Goal: Transaction & Acquisition: Purchase product/service

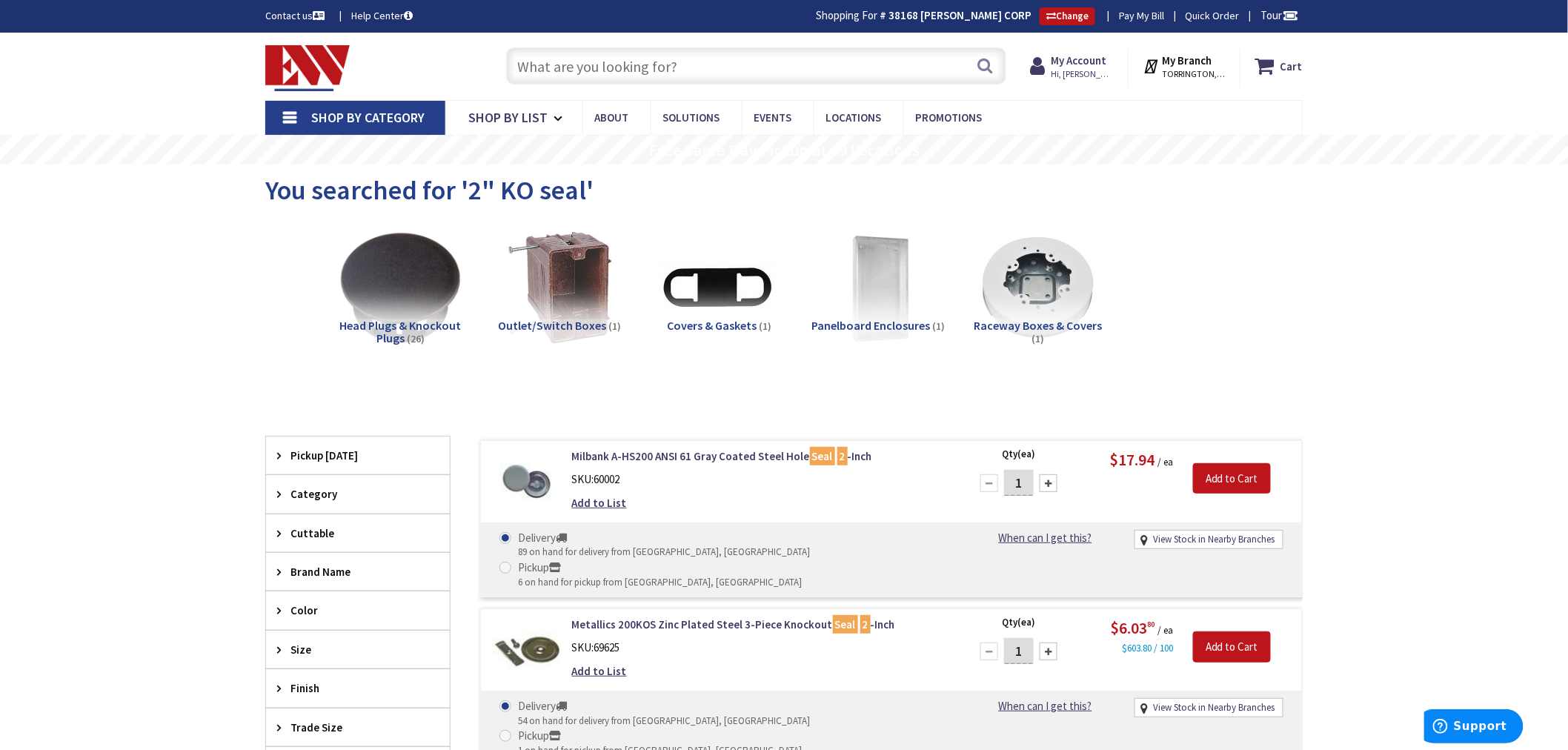
click at [534, 70] on input "text" at bounding box center [756, 66] width 500 height 37
click at [547, 68] on input "text" at bounding box center [756, 66] width 500 height 37
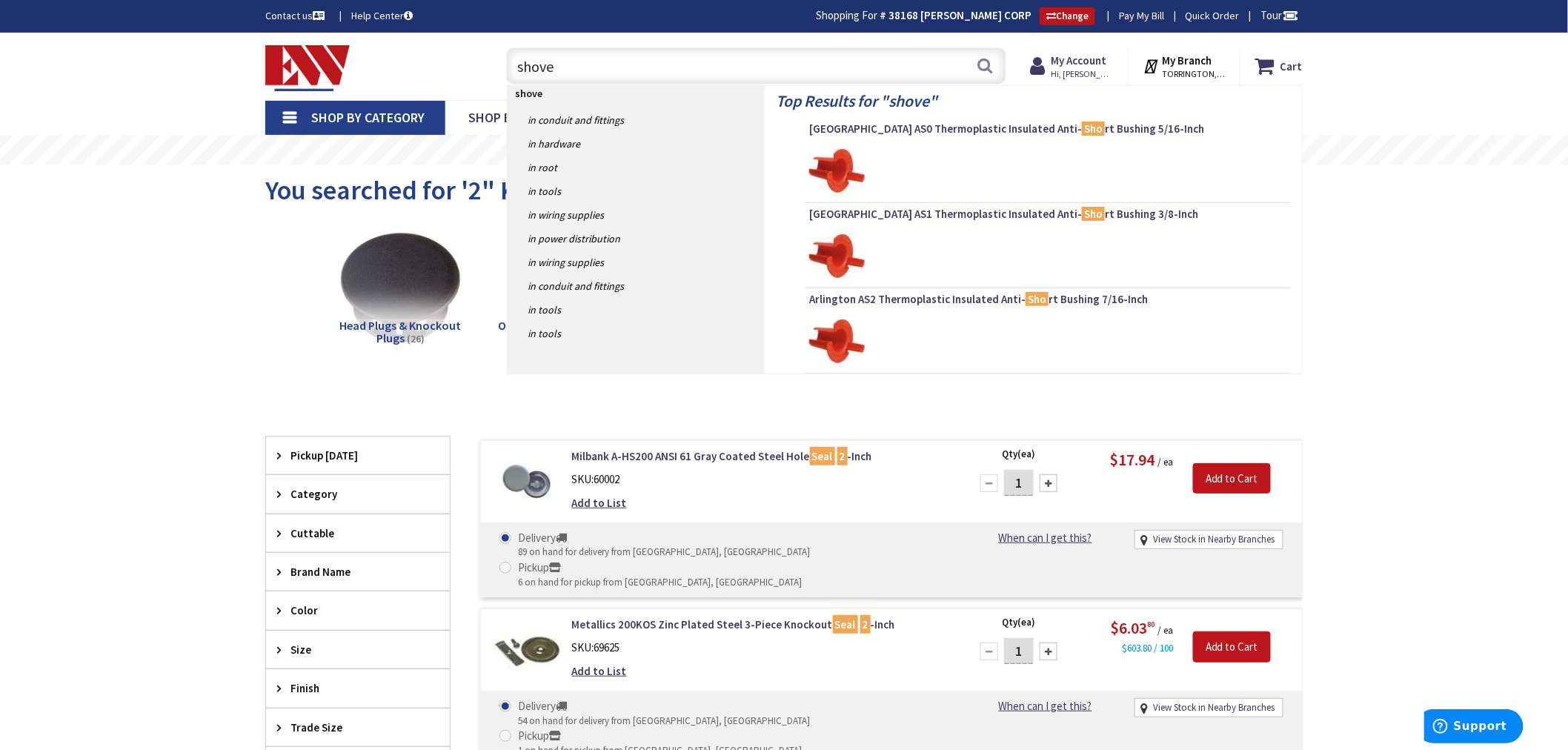
type input "shovel"
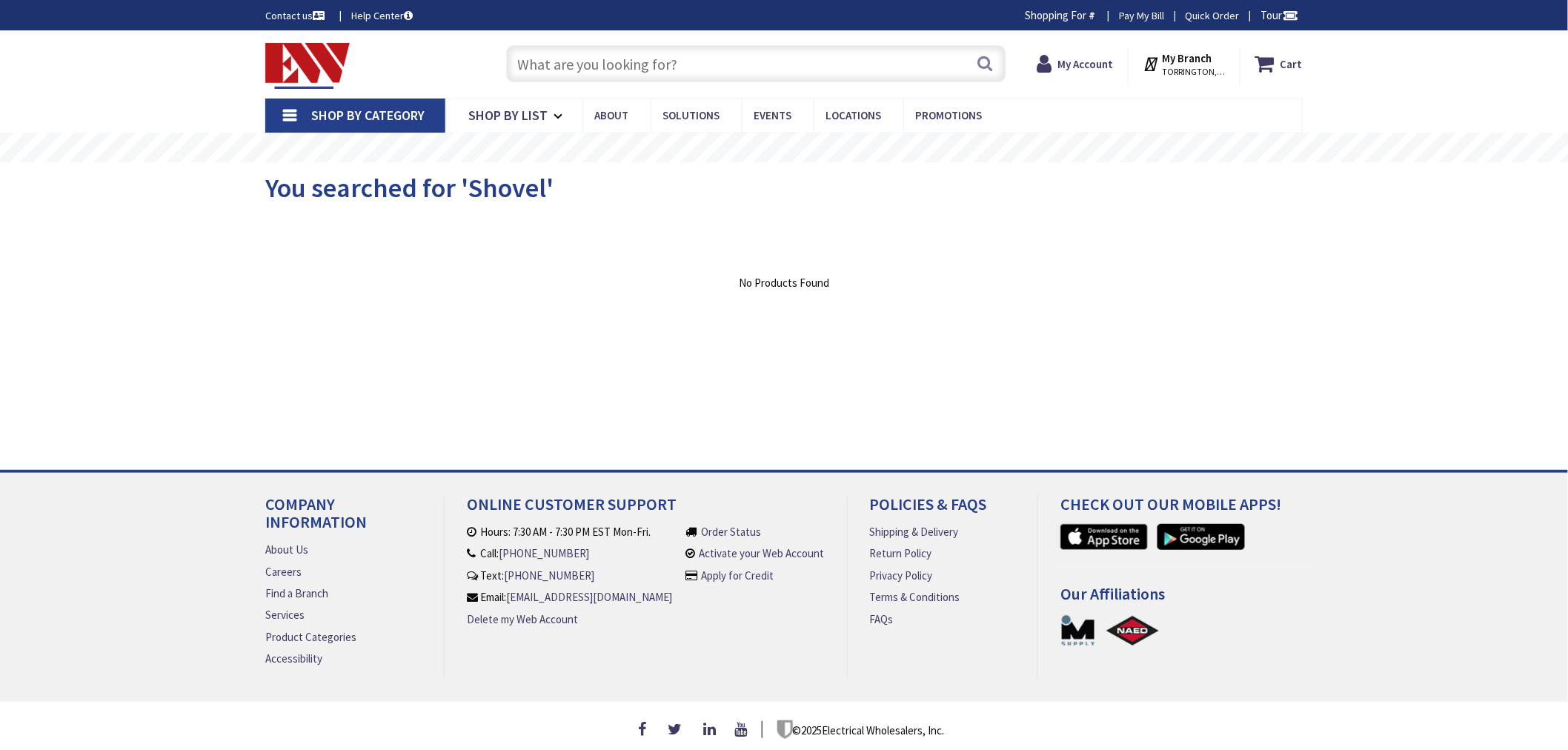
type input "[GEOGRAPHIC_DATA], [GEOGRAPHIC_DATA]"
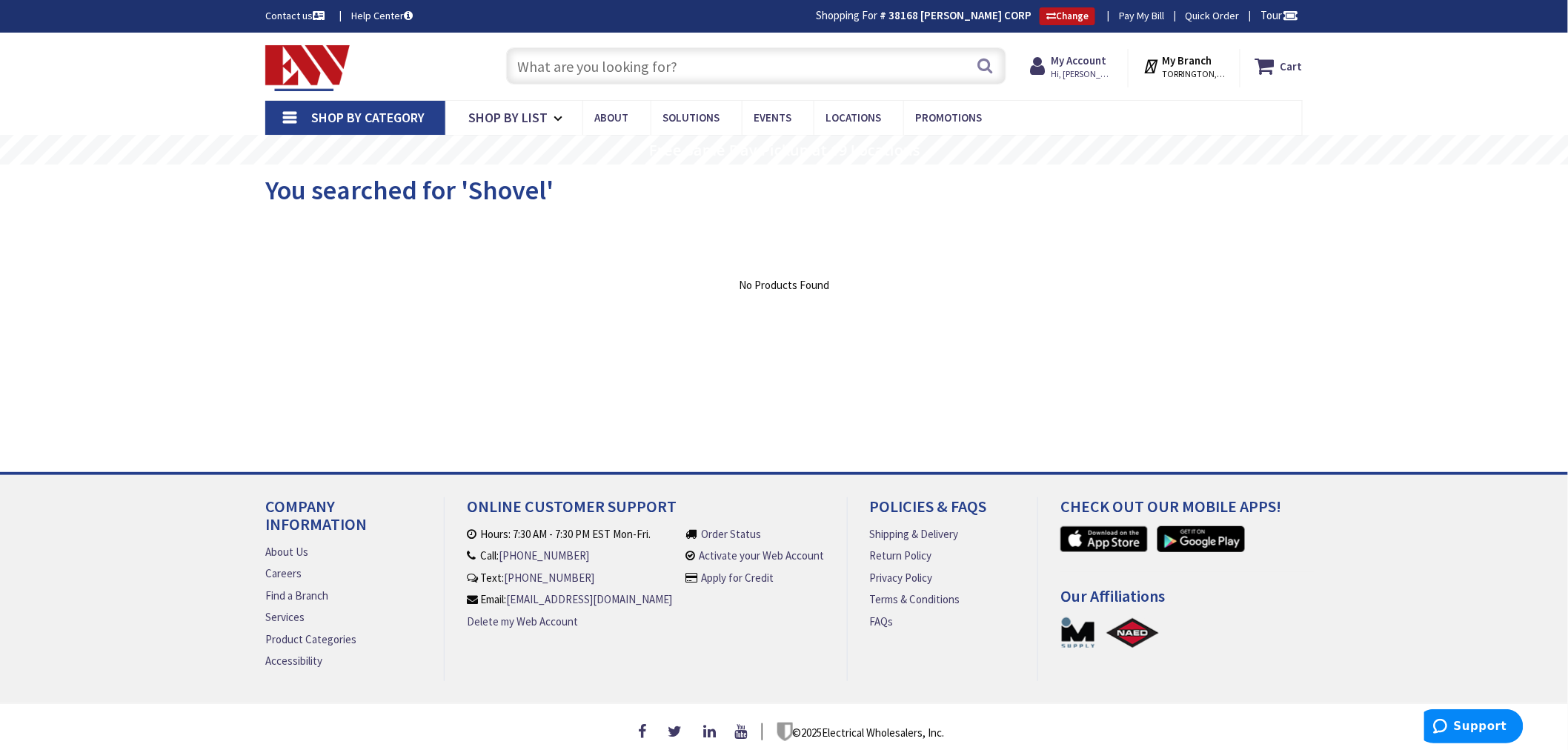
click at [547, 68] on input "text" at bounding box center [756, 66] width 500 height 37
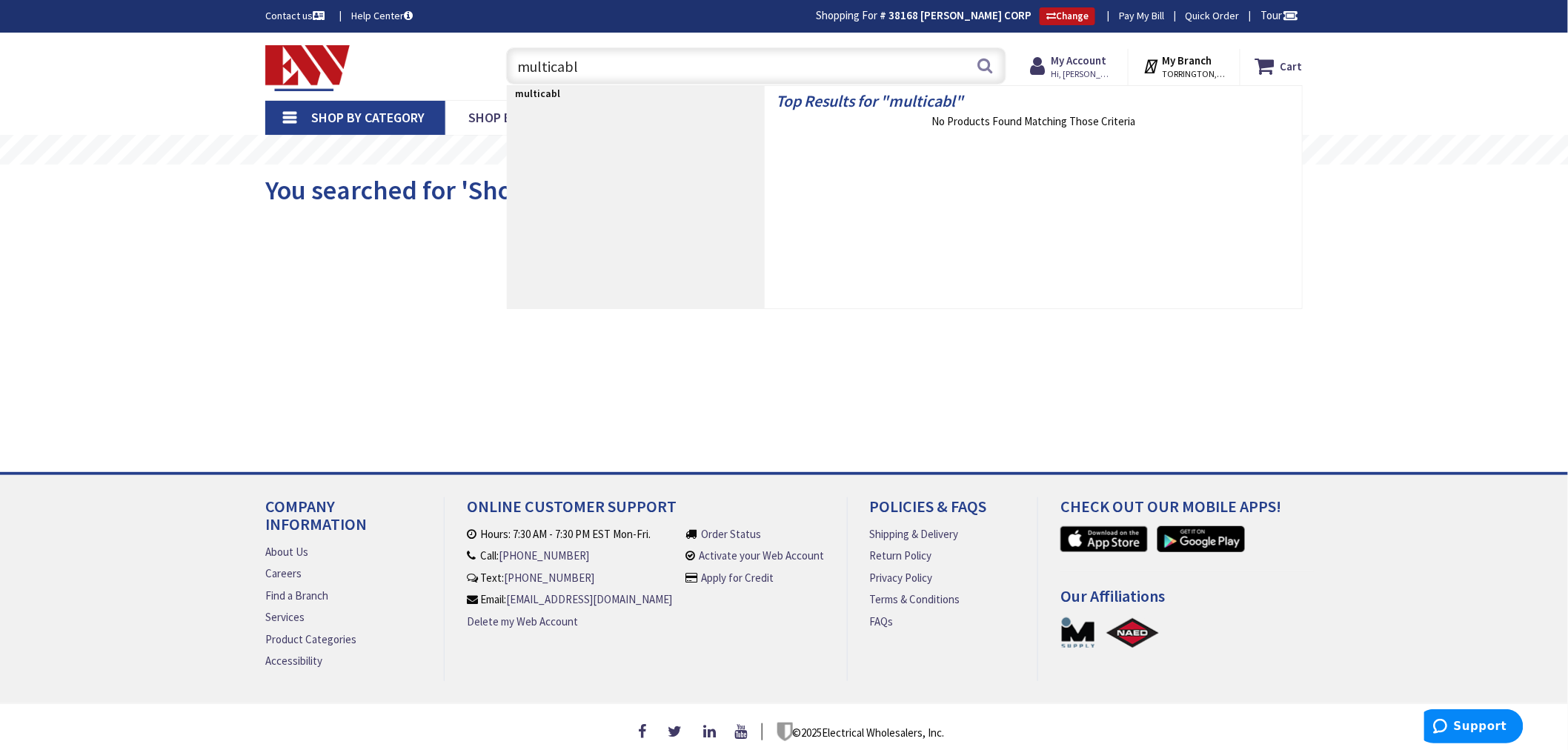
type input "multicable"
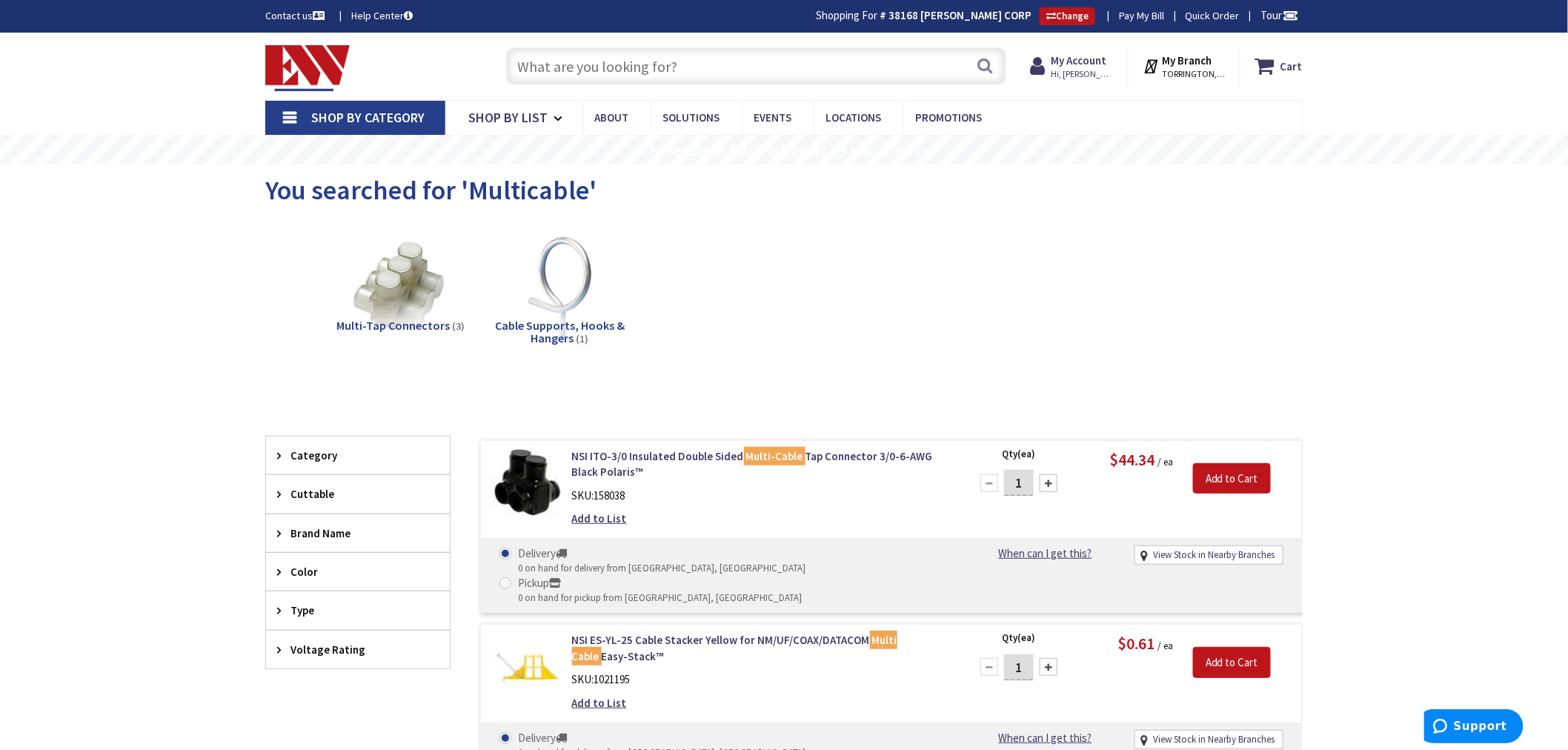
click at [532, 62] on input "text" at bounding box center [756, 66] width 500 height 37
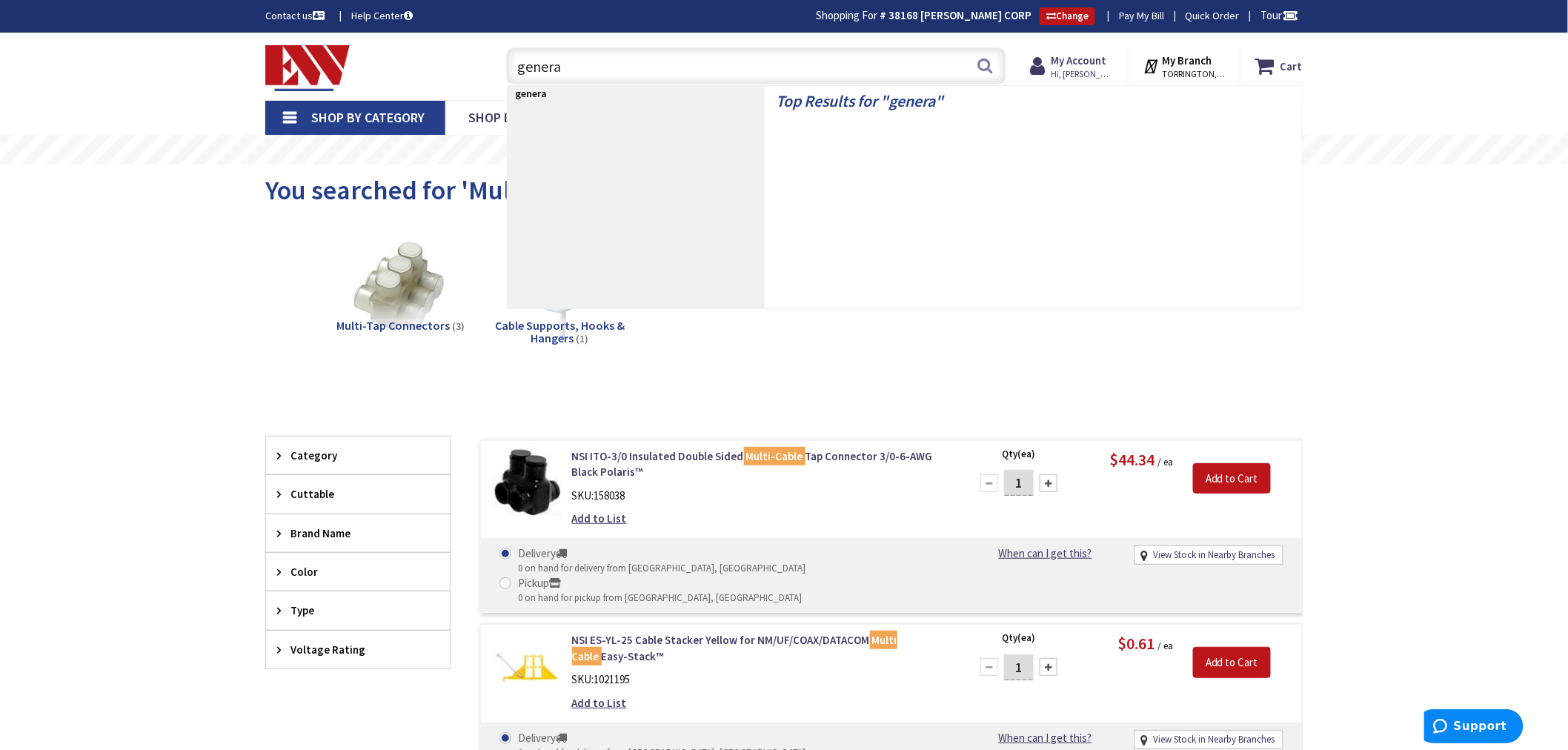
type input "generac"
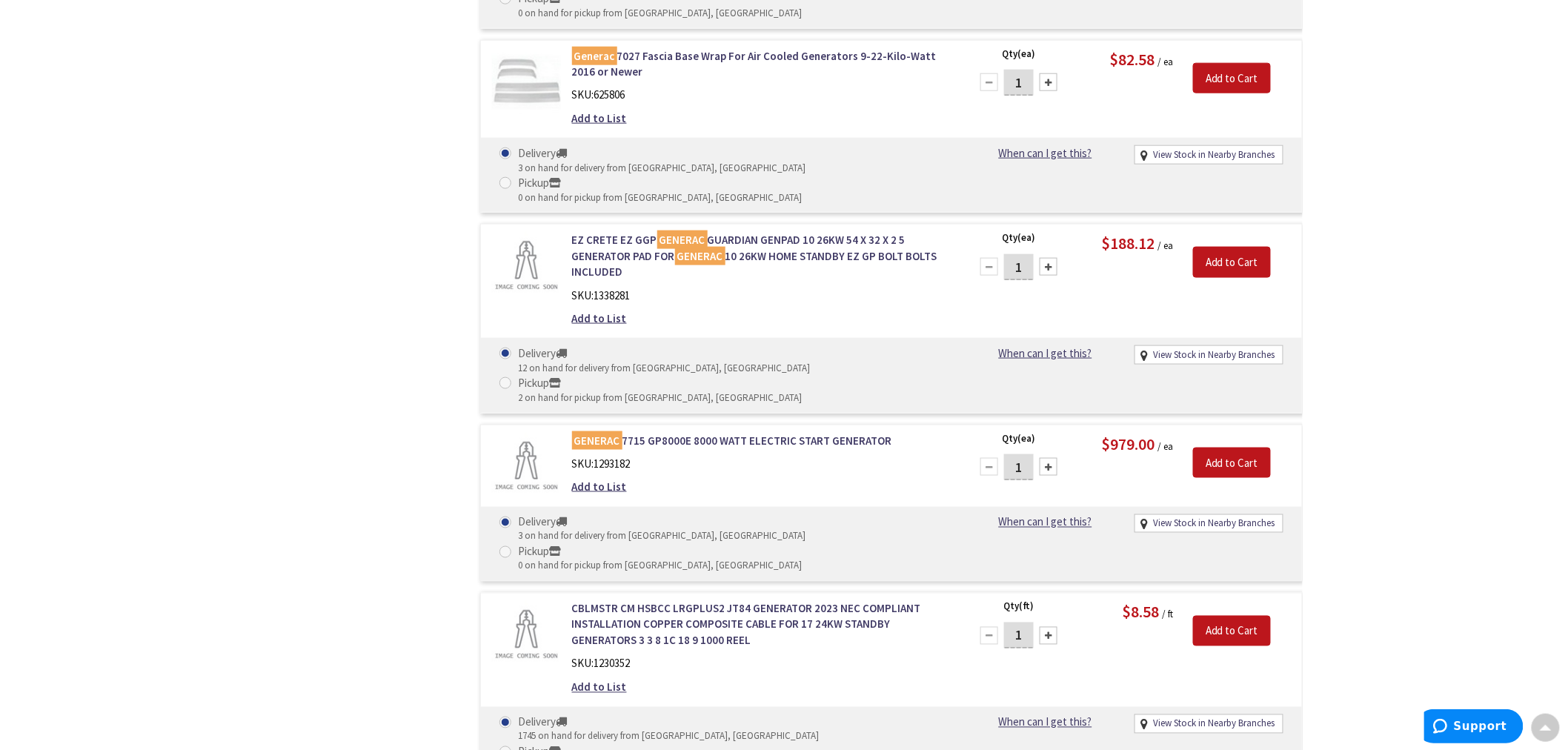
scroll to position [5422, 0]
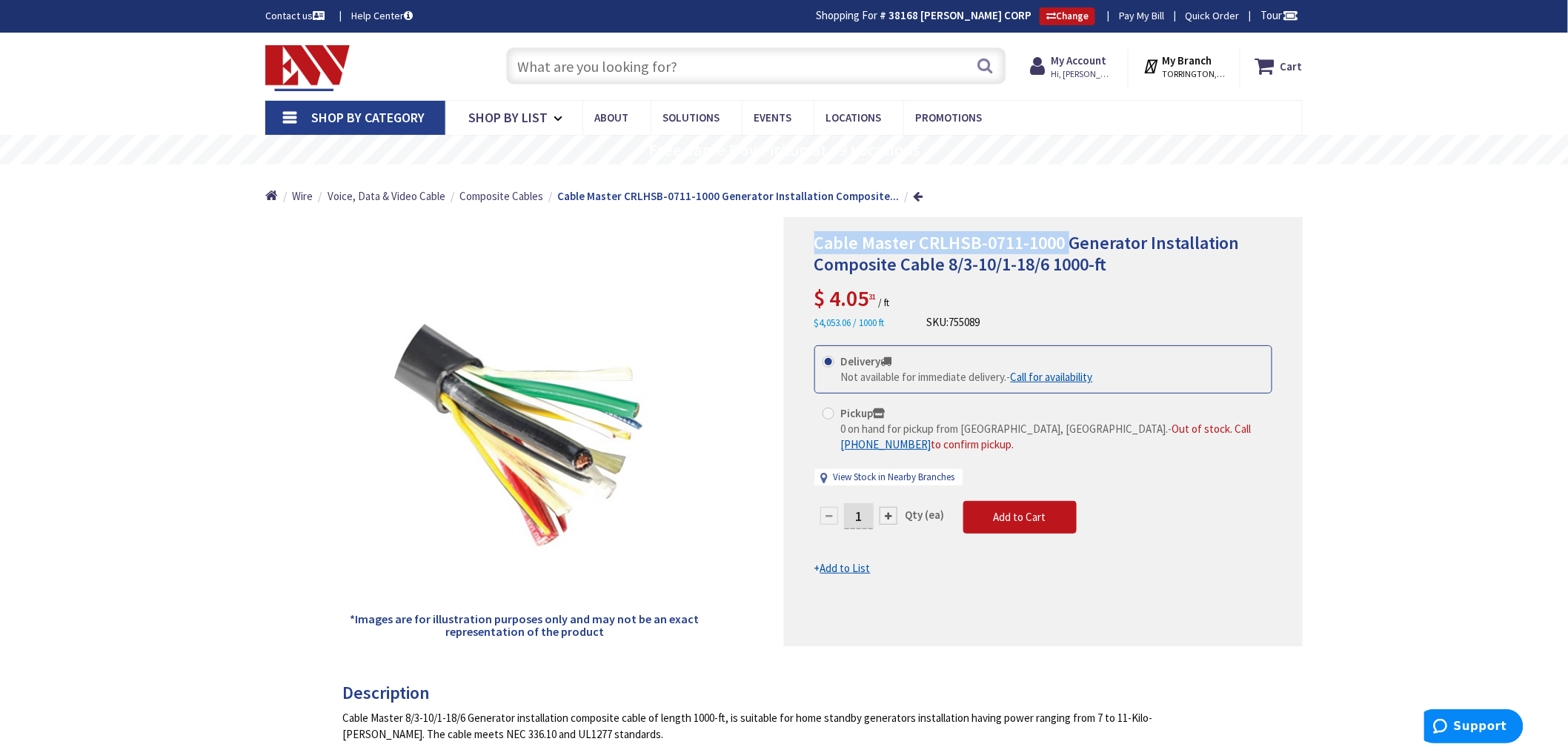
drag, startPoint x: 1065, startPoint y: 243, endPoint x: 818, endPoint y: 247, distance: 247.0
click at [818, 247] on span "Cable Master CRLHSB-0711-1000 Generator Installation Composite Cable 8/3-10/1-1…" at bounding box center [1027, 253] width 426 height 44
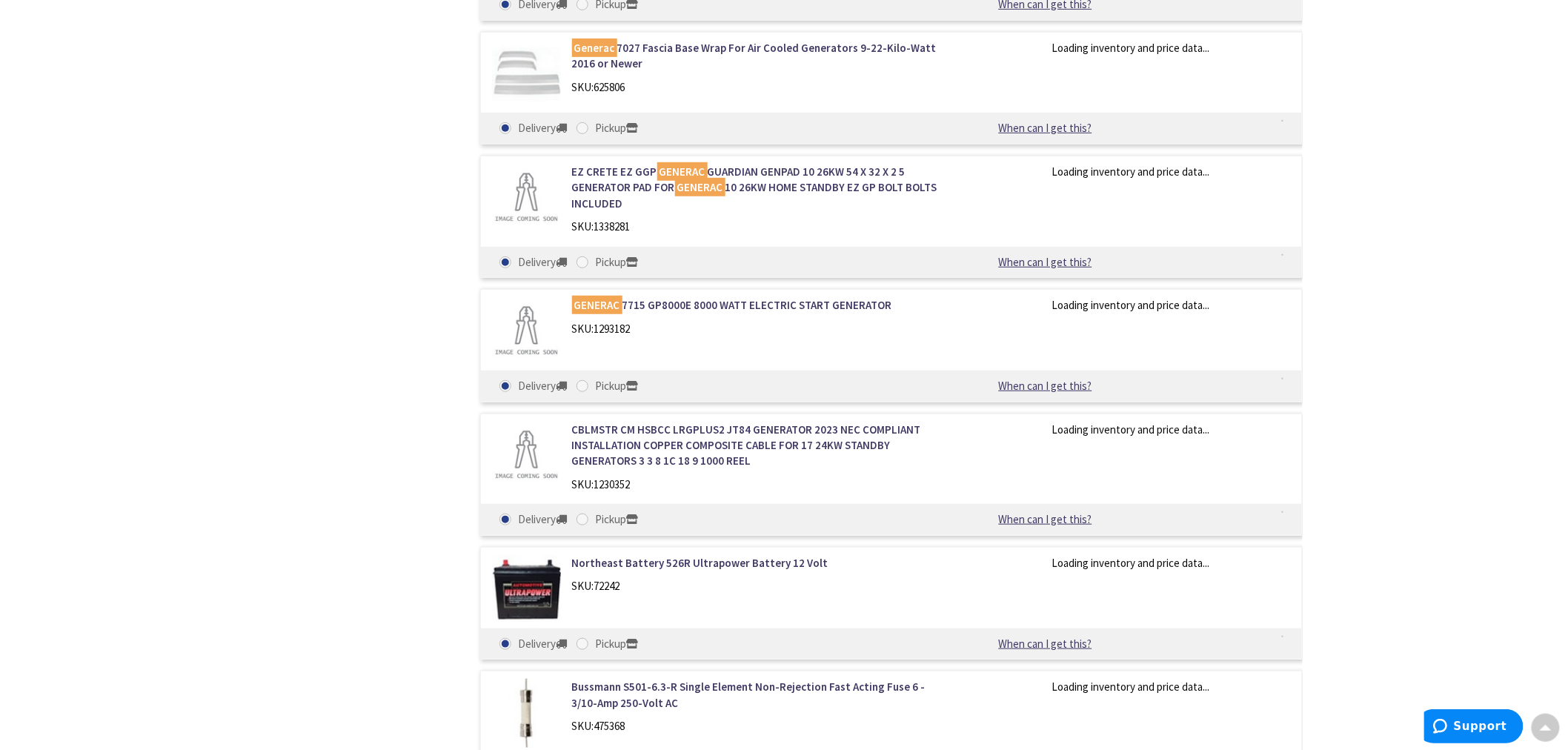
scroll to position [5000, 0]
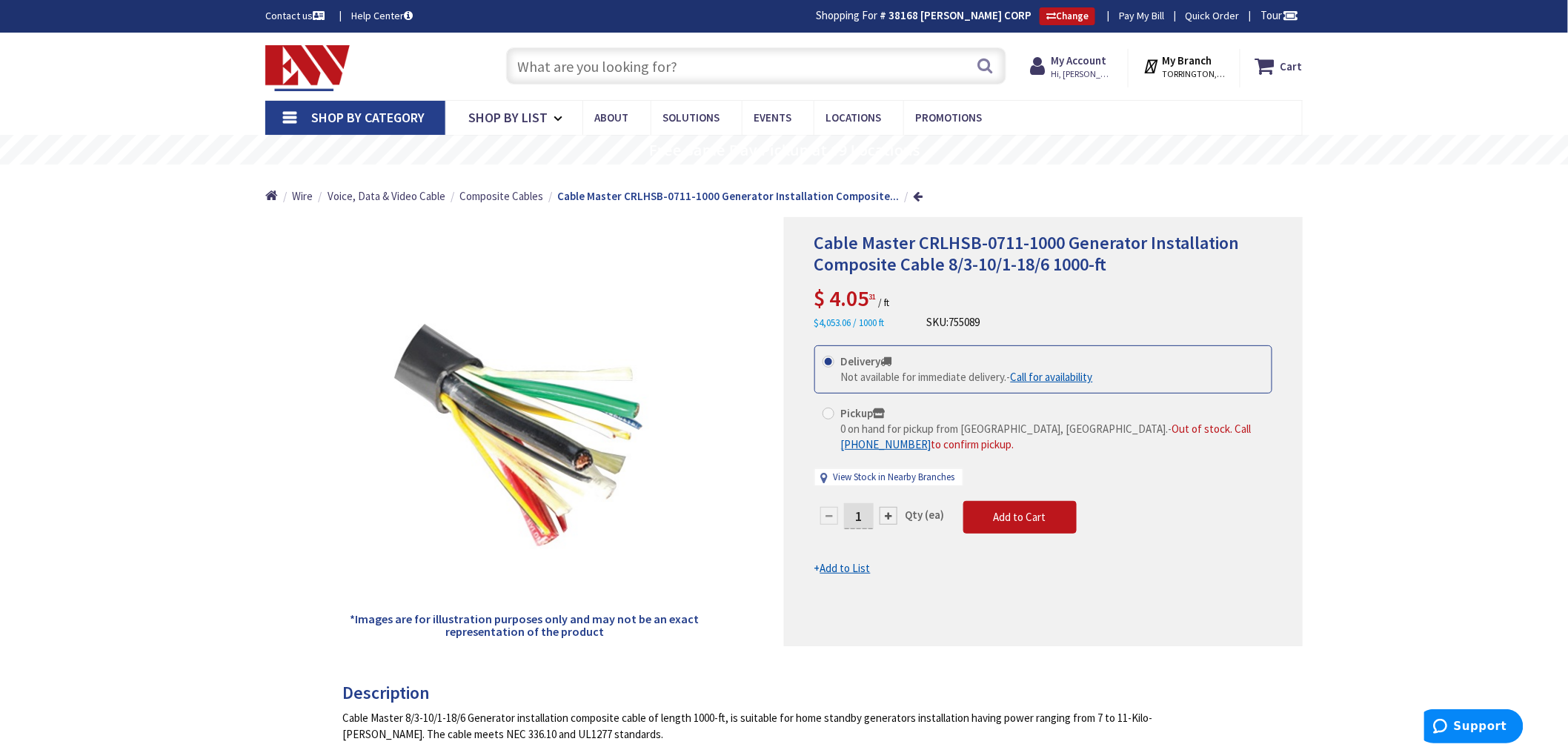
click at [532, 69] on input "text" at bounding box center [756, 66] width 500 height 37
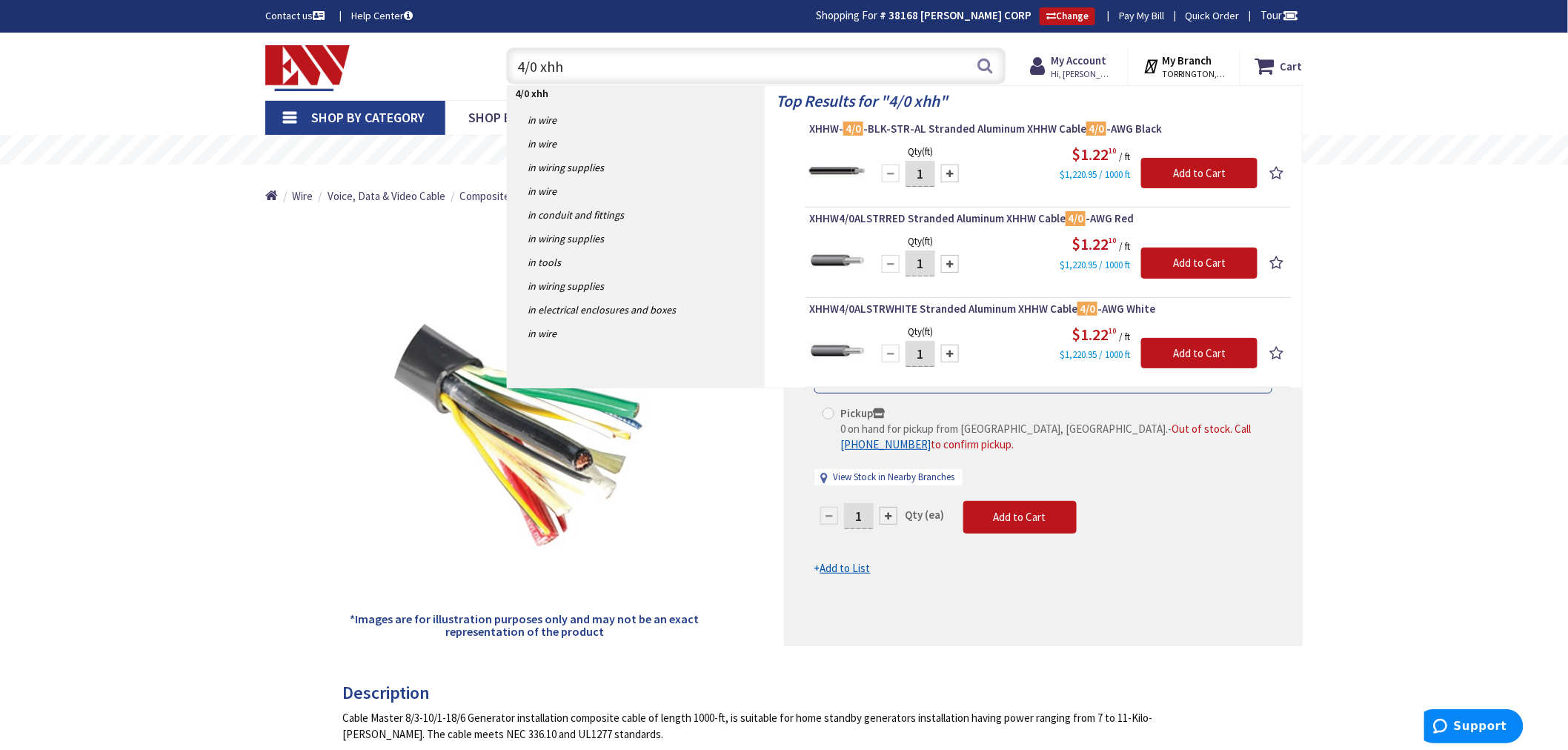
type input "4/0 xhhw"
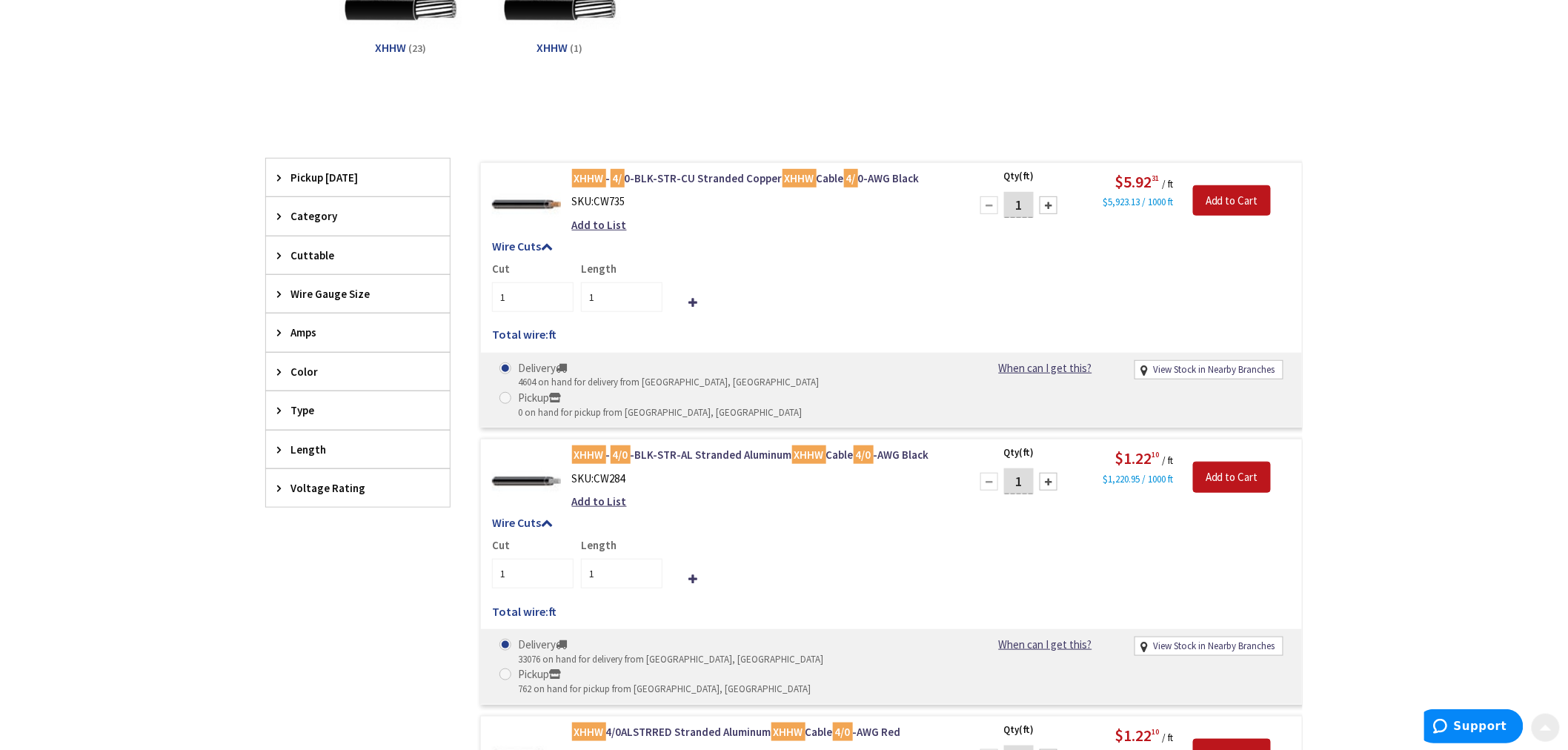
scroll to position [411, 0]
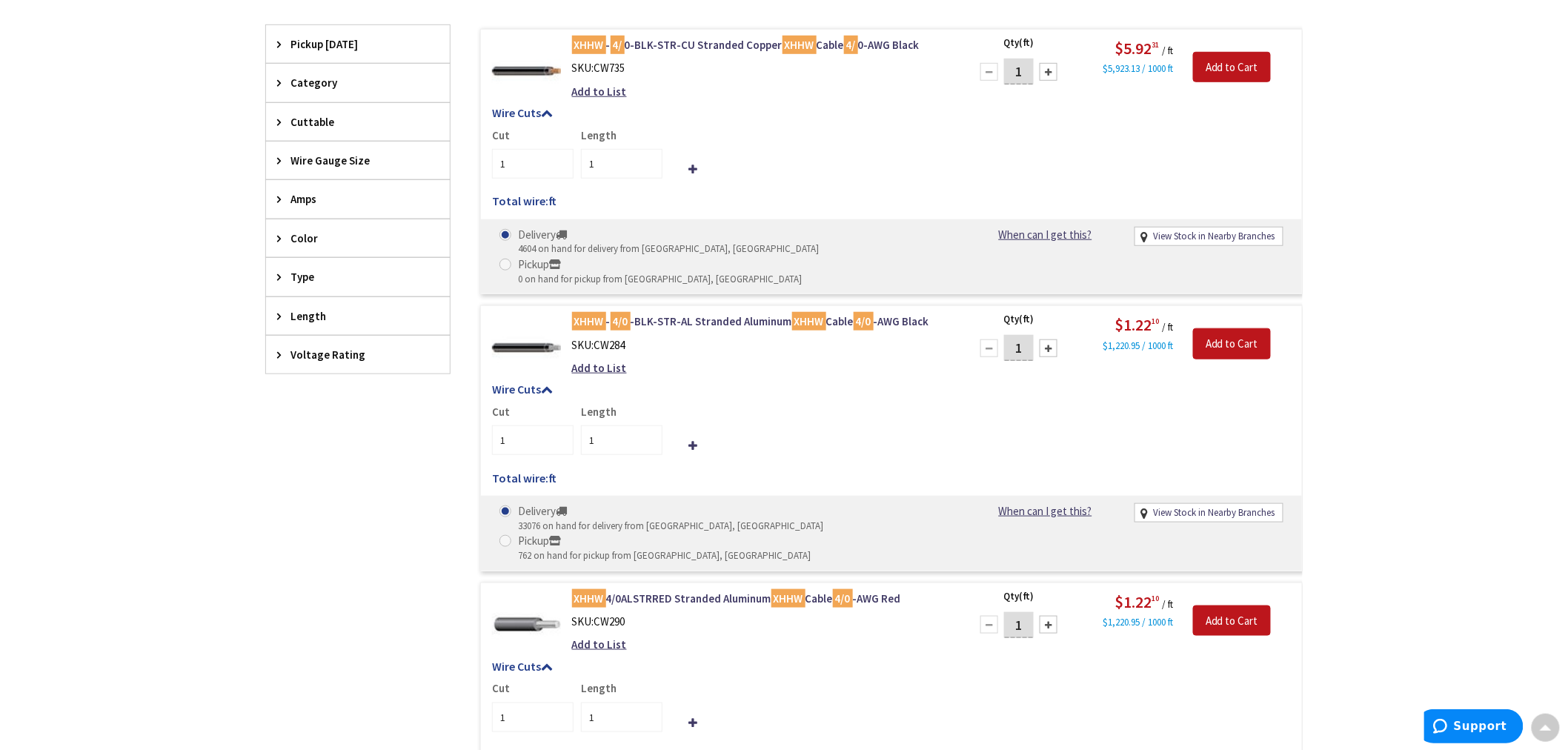
click at [511, 535] on span at bounding box center [505, 541] width 12 height 12
click at [513, 536] on input "Pickup 762 on hand for pickup from Torrington, CT" at bounding box center [508, 541] width 10 height 10
radio input "true"
click at [1028, 335] on input "1" at bounding box center [1019, 348] width 29 height 26
type input "60"
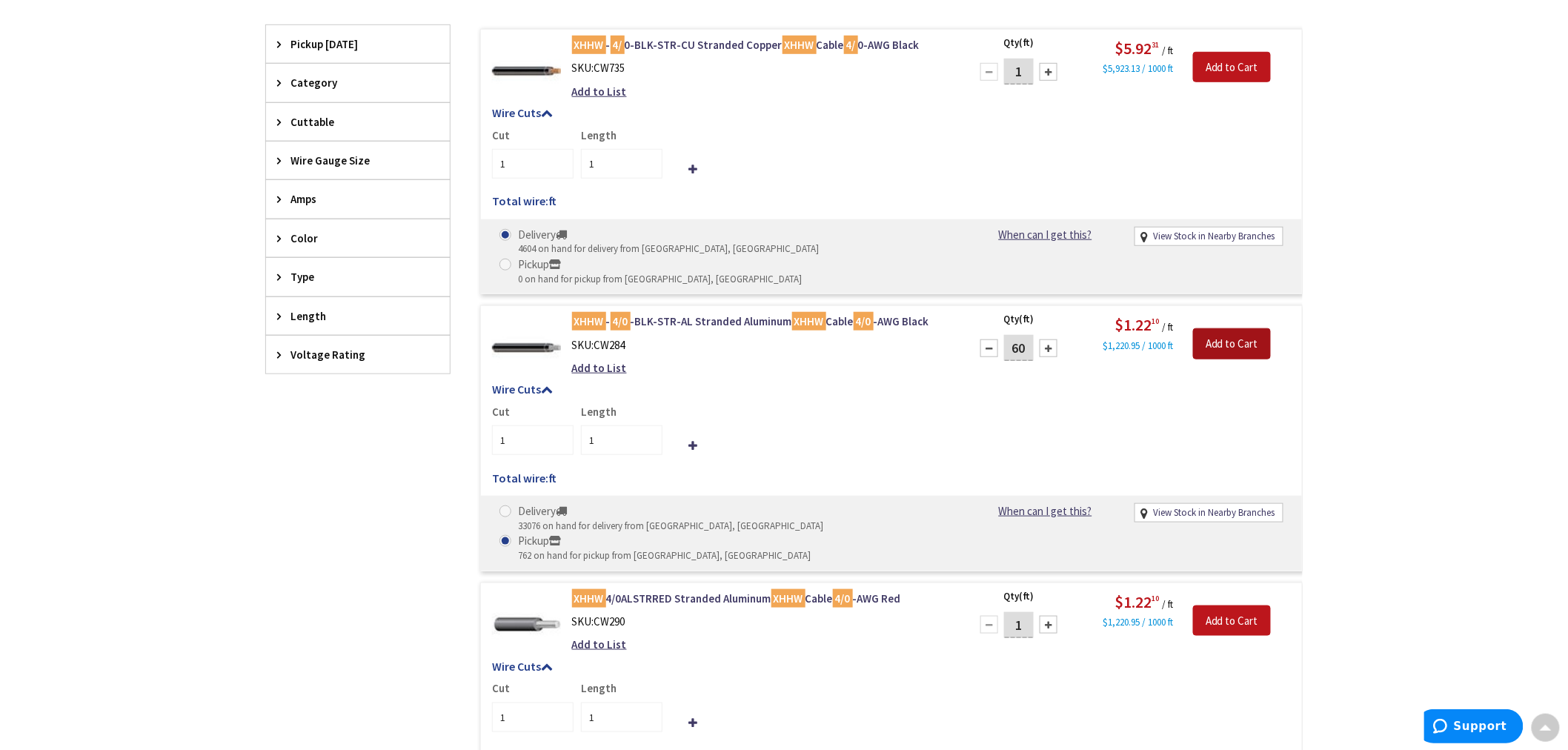
type input "60"
click at [1219, 328] on input "Add to Cart" at bounding box center [1232, 344] width 78 height 31
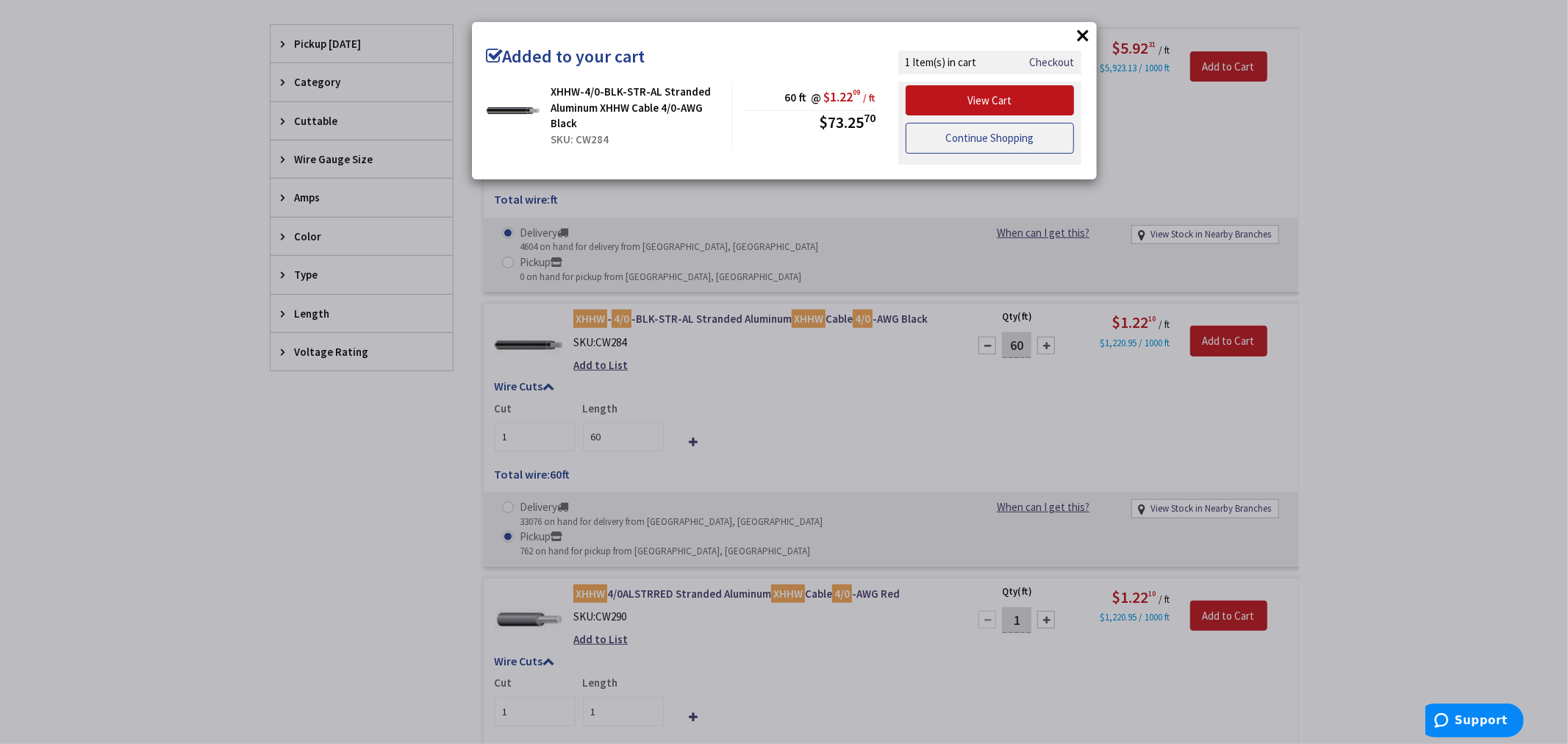
drag, startPoint x: 1011, startPoint y: 137, endPoint x: 1004, endPoint y: 141, distance: 8.1
click at [1008, 138] on link "Continue Shopping" at bounding box center [990, 138] width 169 height 31
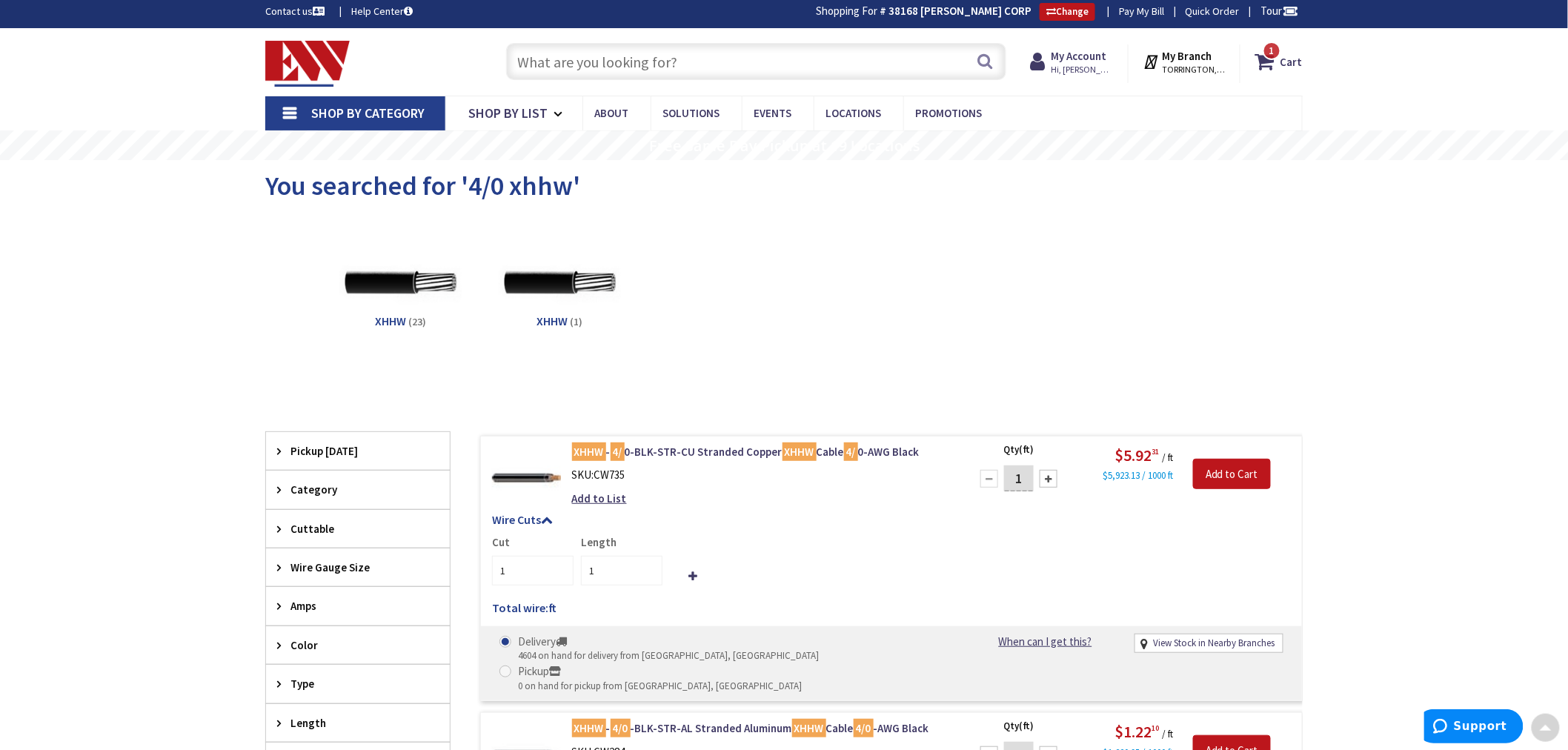
scroll to position [0, 0]
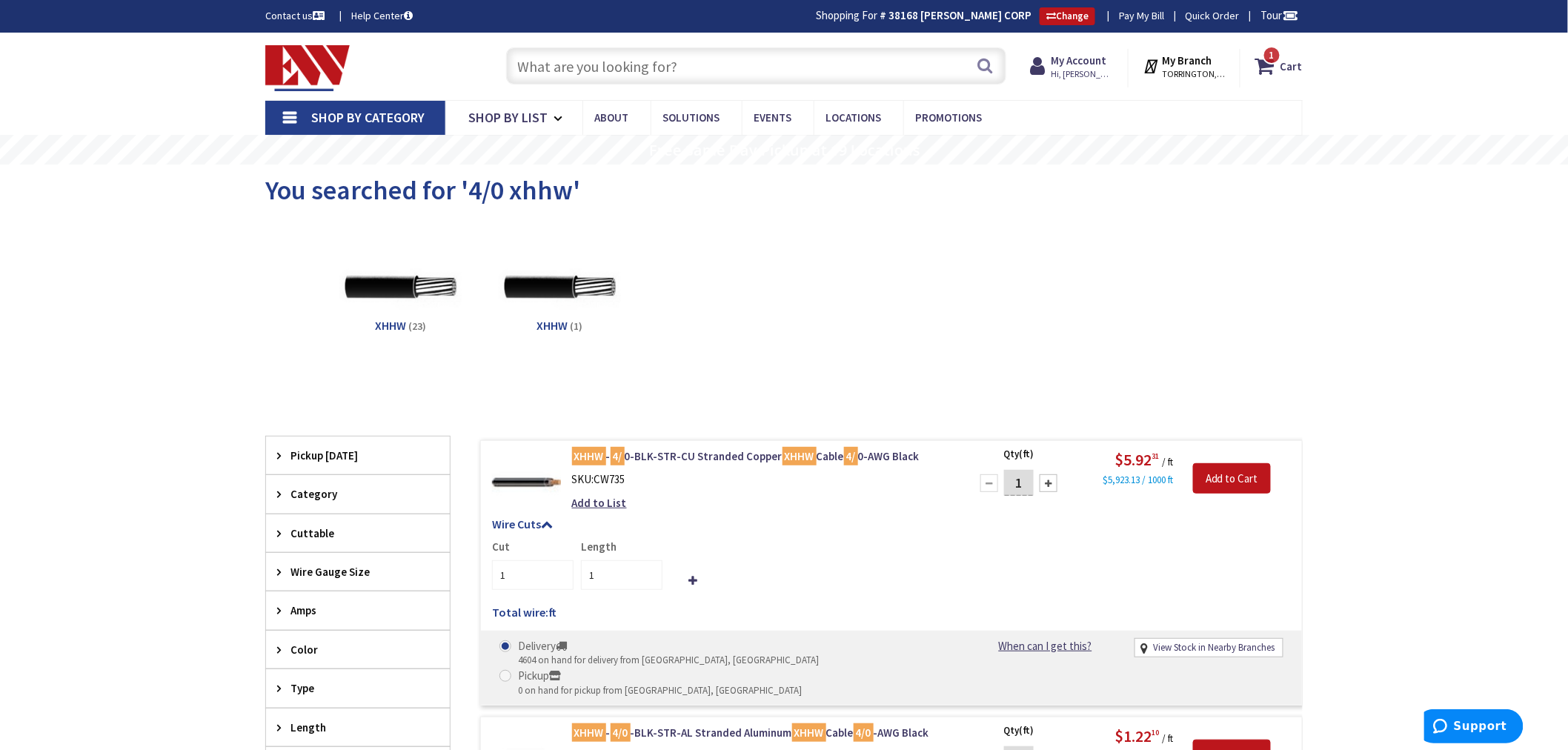
click at [529, 70] on input "text" at bounding box center [756, 66] width 500 height 37
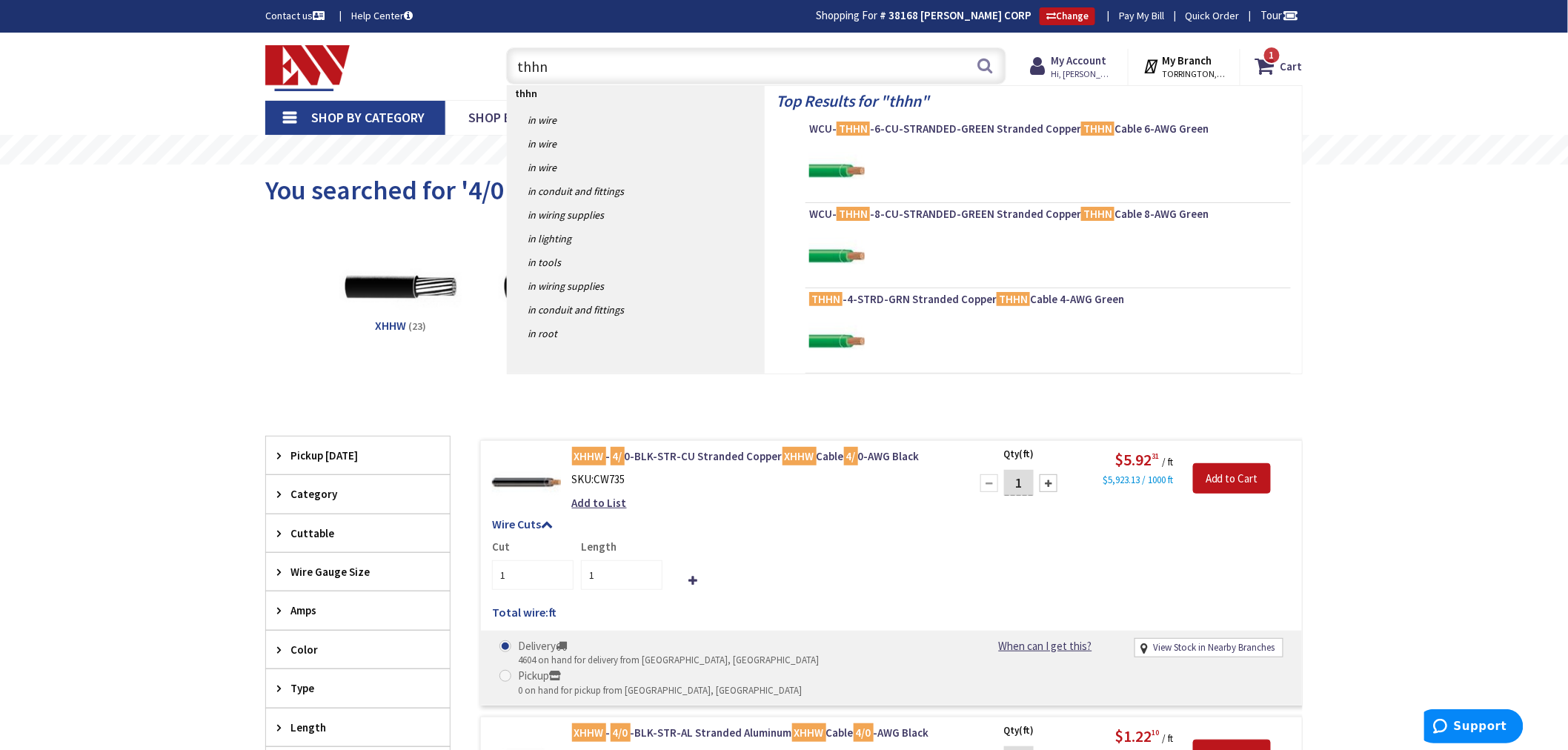
type input "thhn 4"
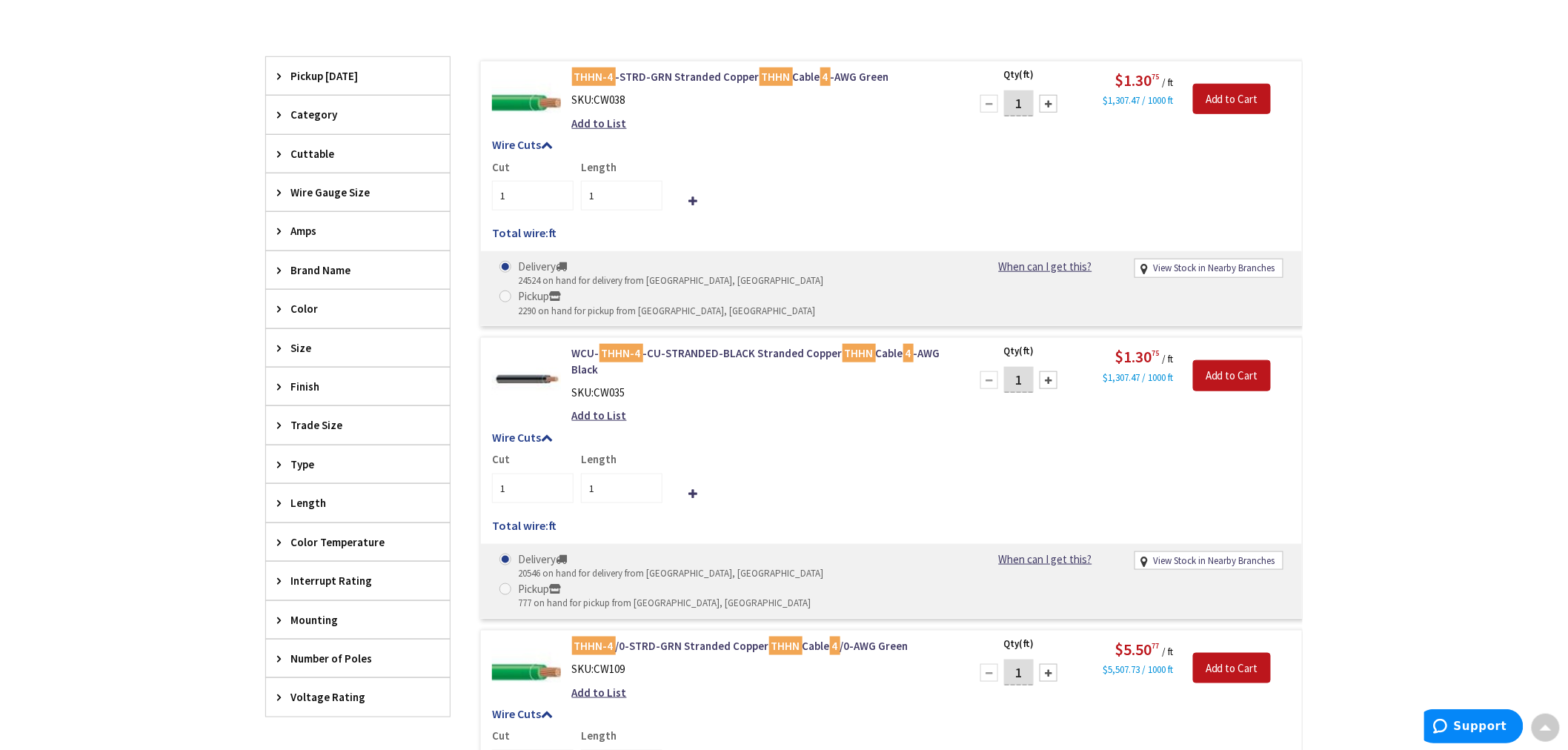
scroll to position [496, 0]
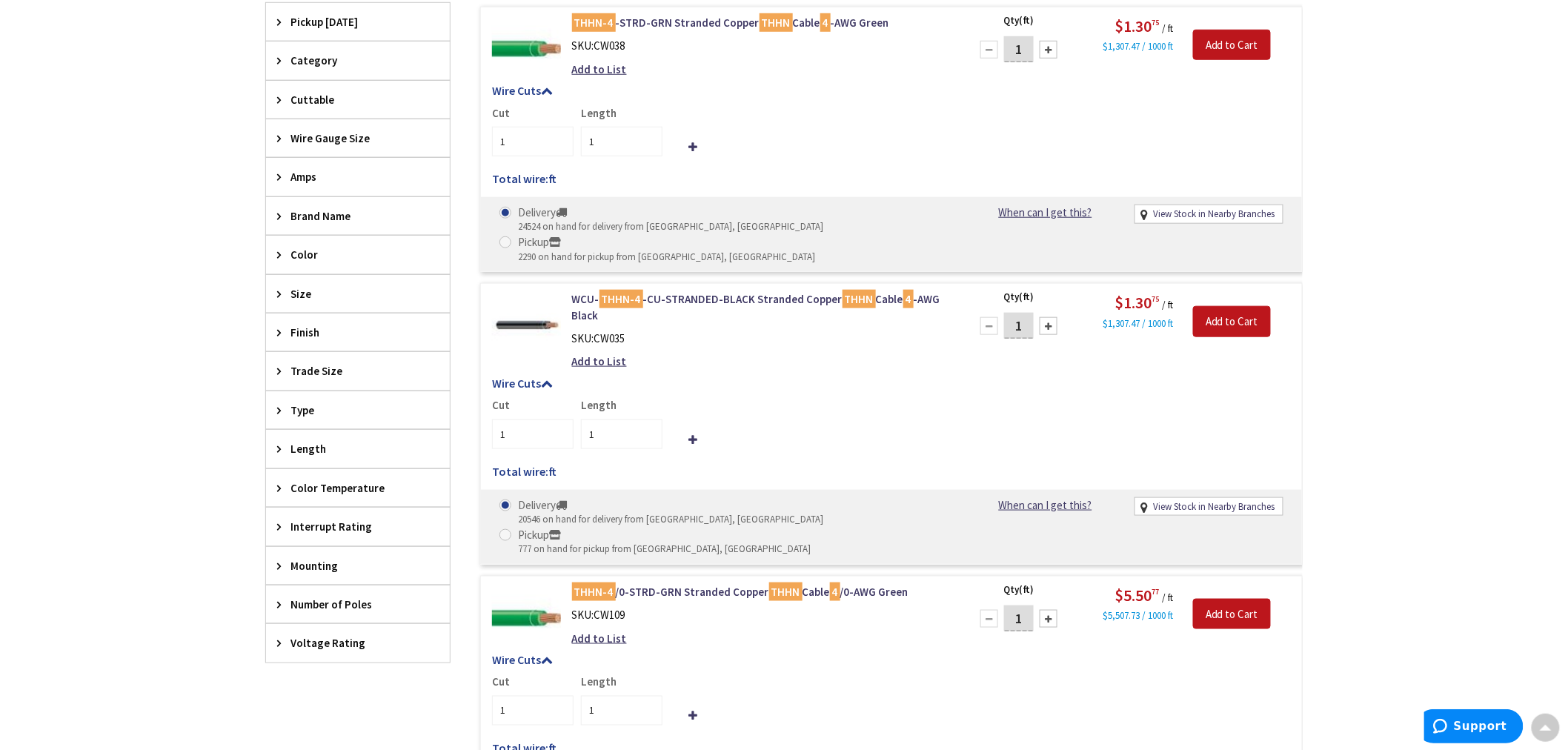
click at [511, 529] on span at bounding box center [505, 535] width 12 height 12
click at [513, 530] on input "Pickup 777 on hand for pickup from Torrington, CT" at bounding box center [508, 535] width 10 height 10
radio input "true"
click at [1024, 313] on input "1" at bounding box center [1019, 325] width 29 height 26
type input "60"
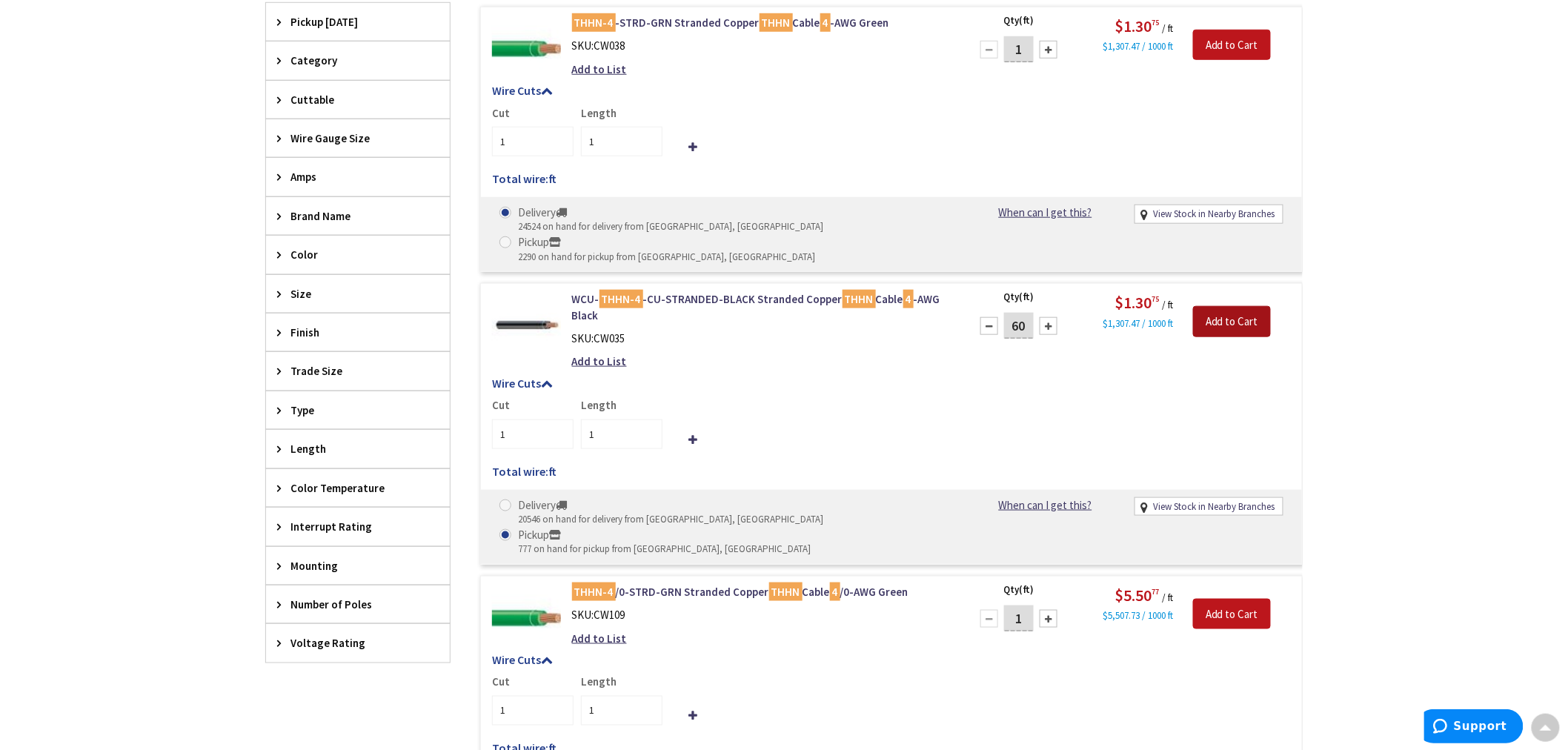
type input "60"
click at [1229, 306] on input "Add to Cart" at bounding box center [1232, 321] width 78 height 31
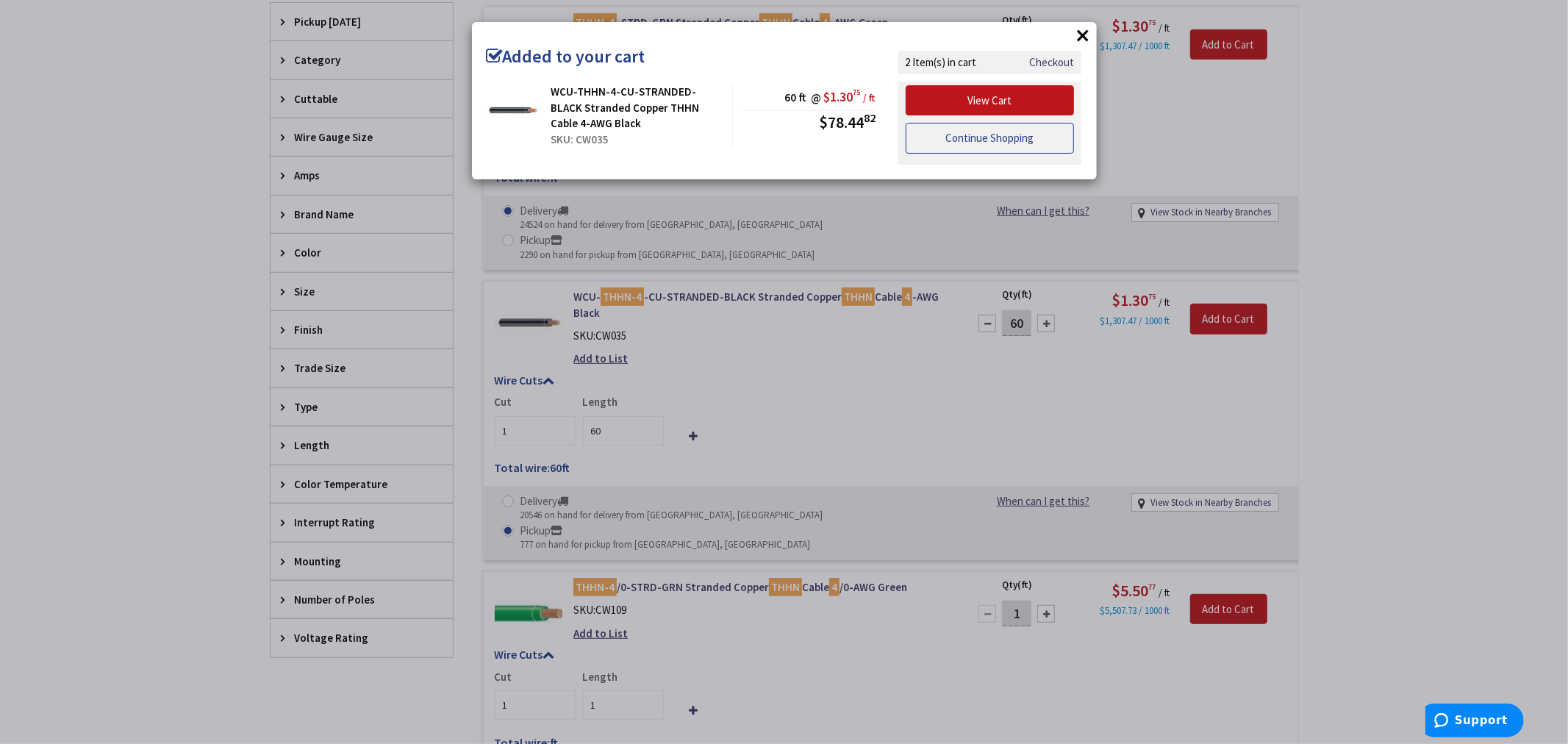
click at [958, 136] on link "Continue Shopping" at bounding box center [990, 138] width 169 height 31
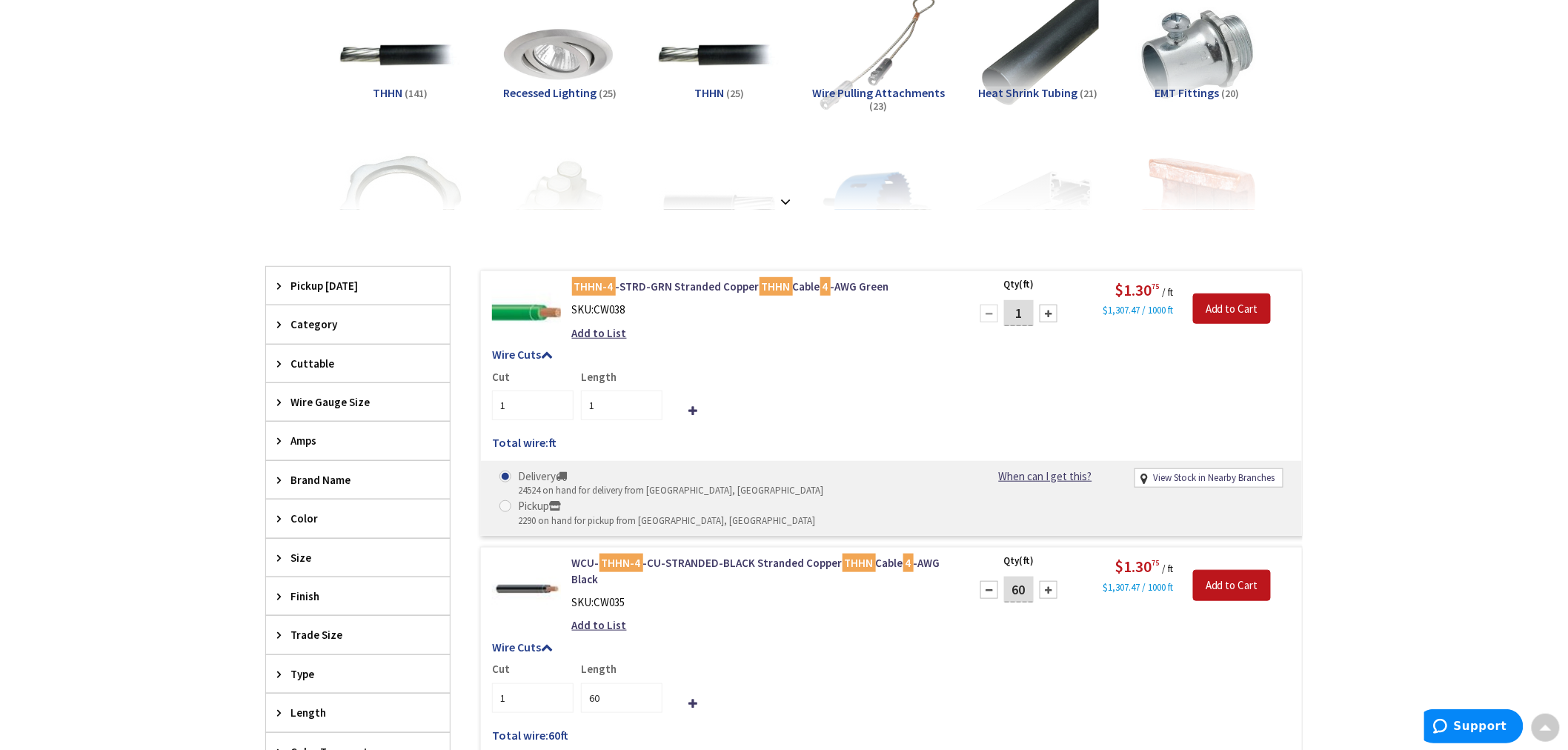
scroll to position [0, 0]
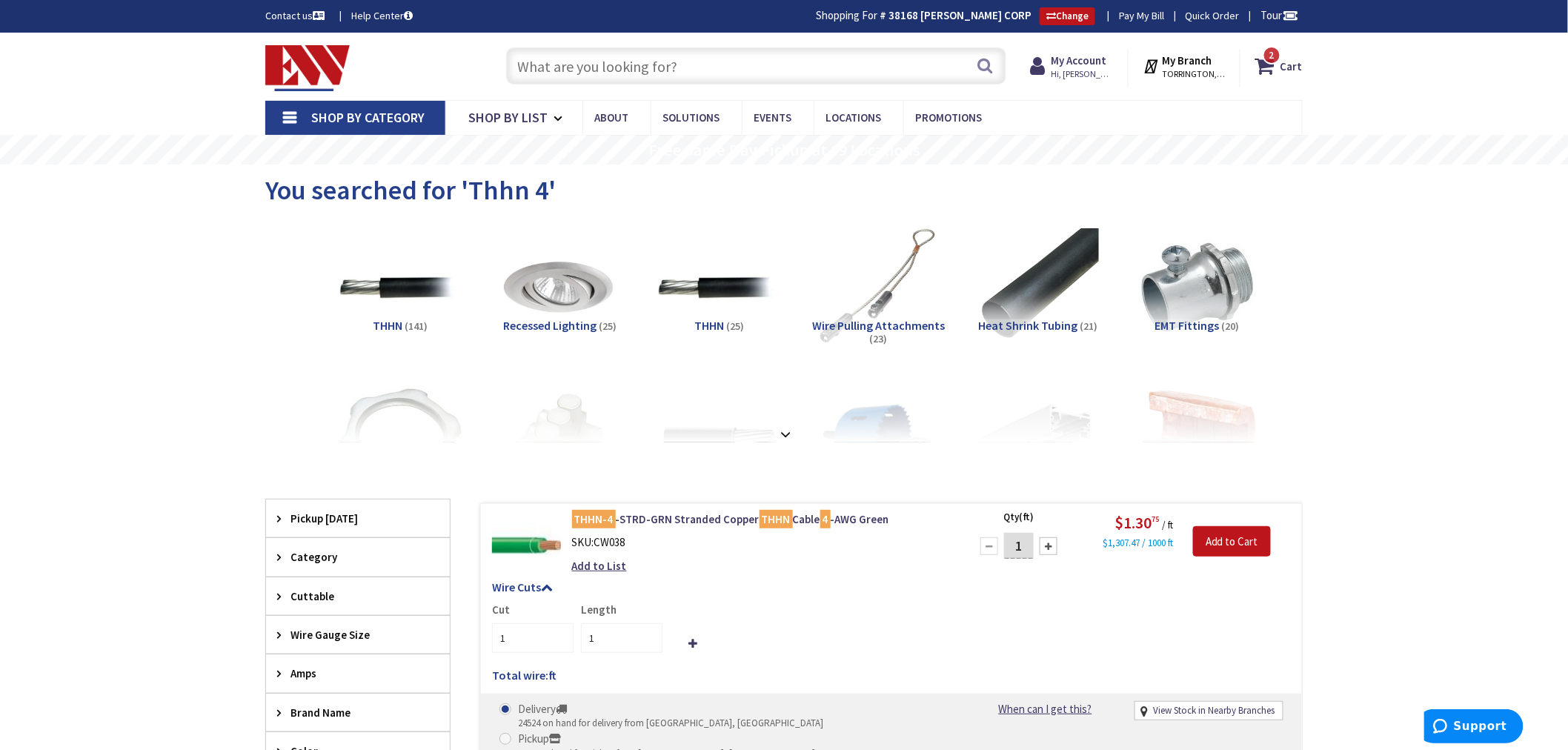
click at [529, 68] on input "text" at bounding box center [756, 66] width 500 height 37
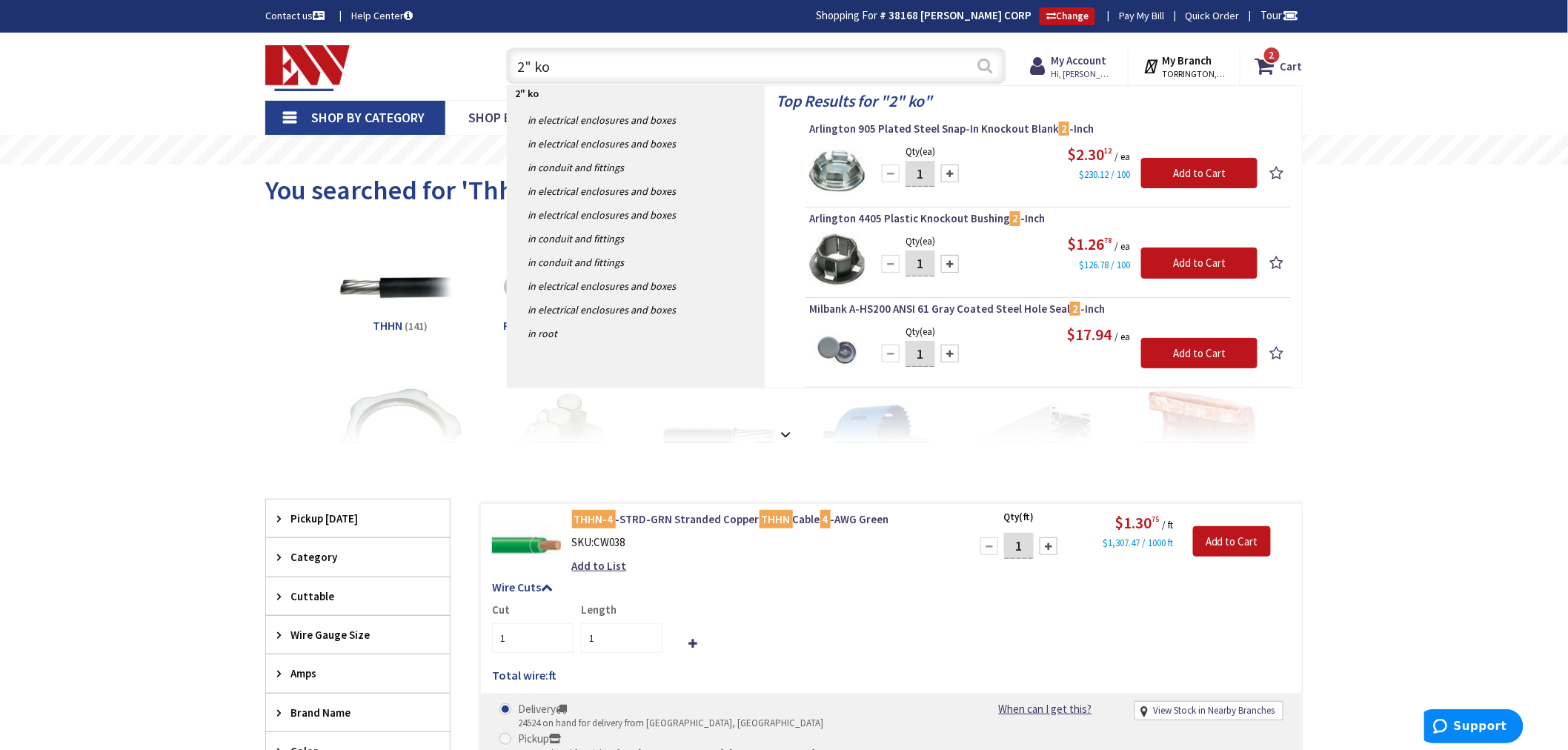
type input "2" ko"
click at [982, 68] on button "Search" at bounding box center [986, 66] width 20 height 33
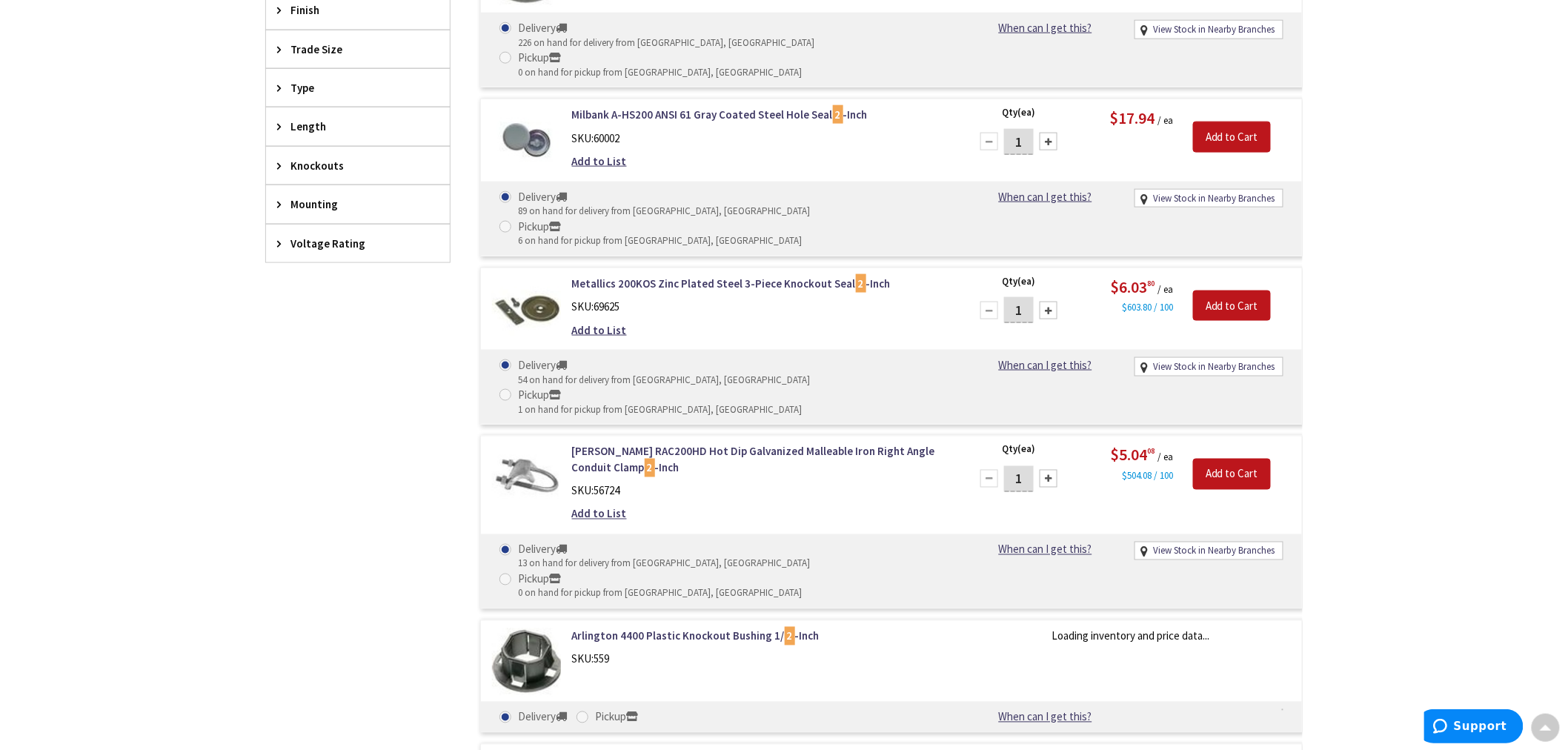
scroll to position [743, 0]
click at [511, 218] on span at bounding box center [505, 224] width 12 height 12
click at [513, 219] on input "Pickup 6 on hand for pickup from Torrington, CT" at bounding box center [508, 224] width 10 height 10
radio input "true"
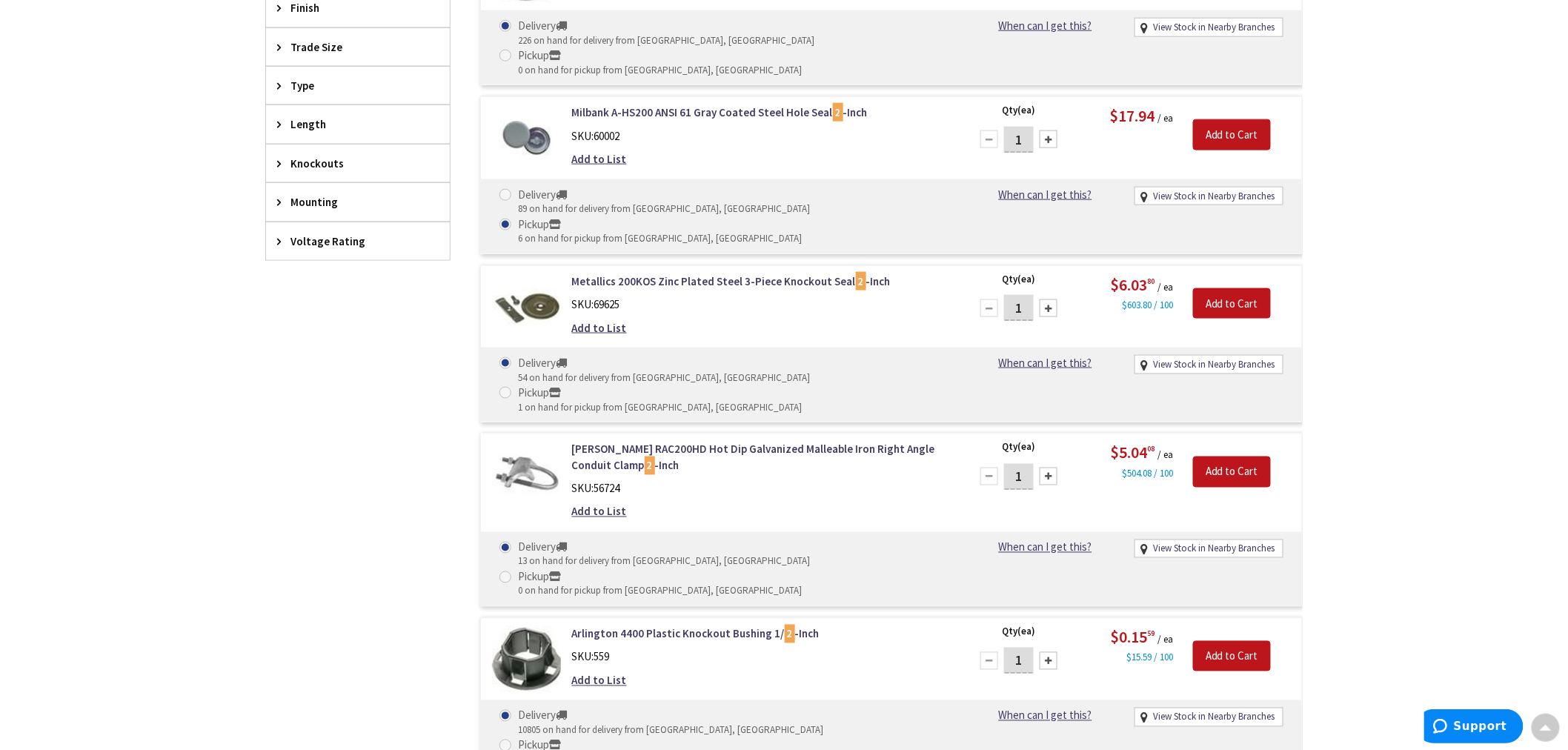
click at [1048, 131] on div at bounding box center [1049, 140] width 18 height 18
type input "2"
click at [1225, 119] on input "Add to Cart" at bounding box center [1232, 135] width 78 height 31
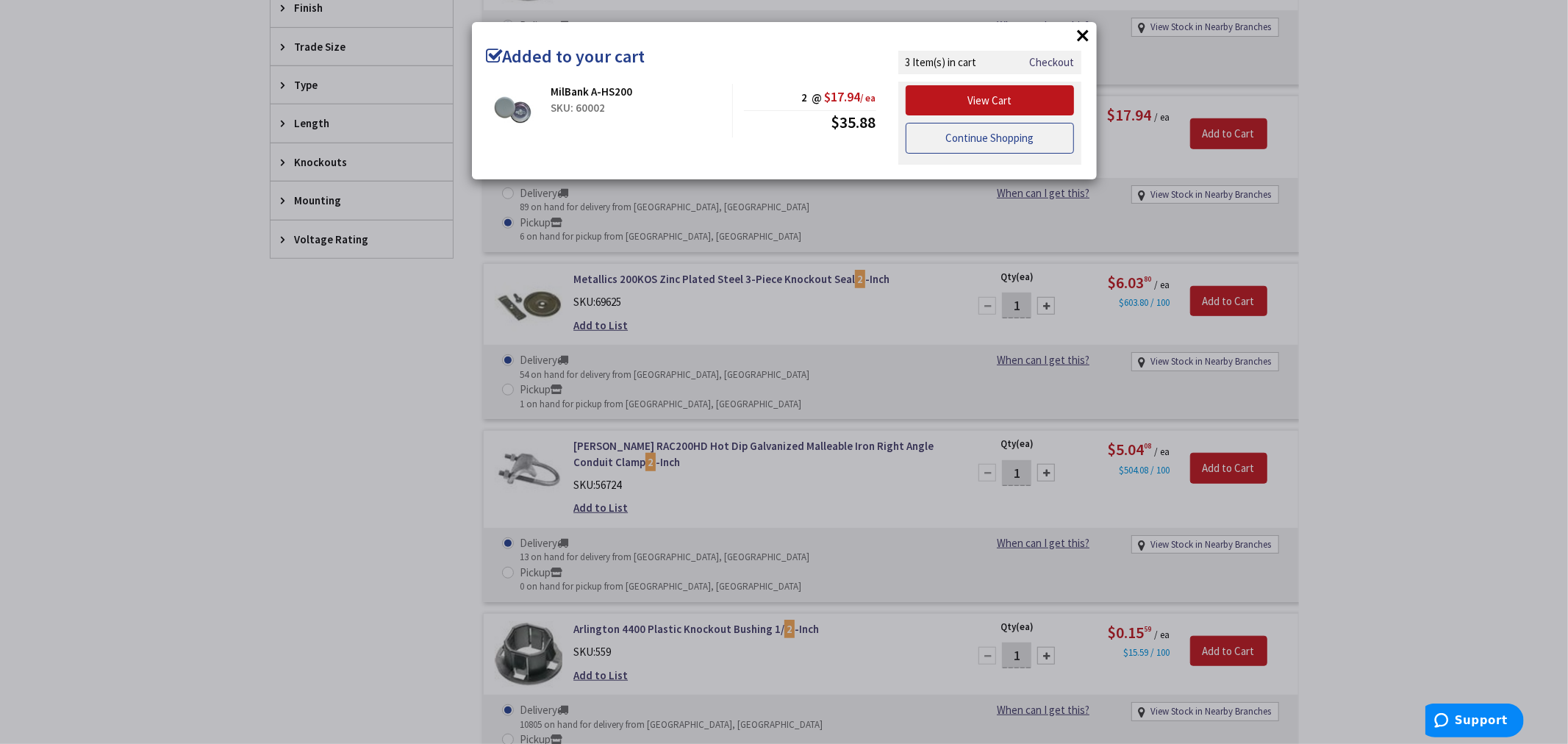
click at [958, 140] on link "Continue Shopping" at bounding box center [990, 138] width 169 height 31
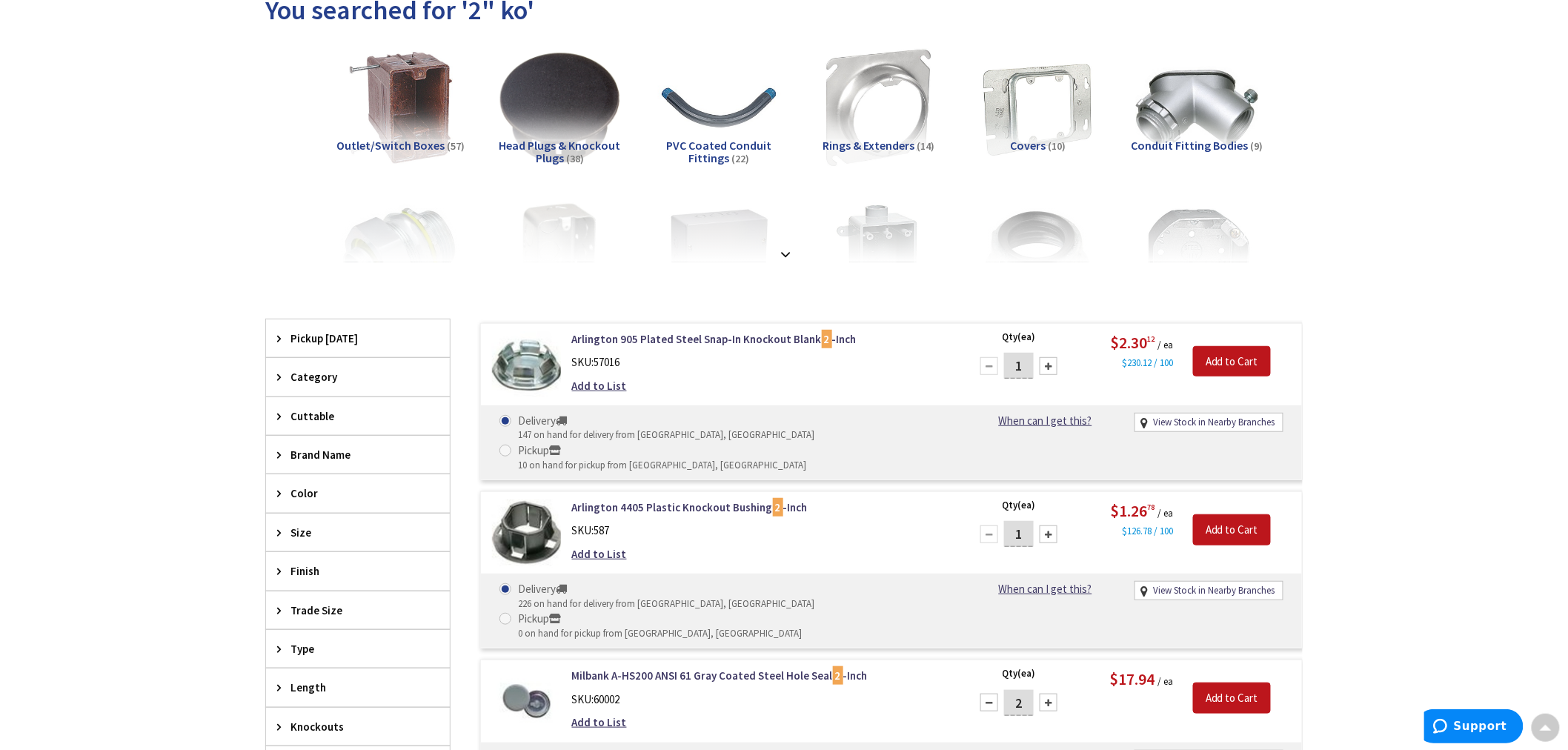
scroll to position [2, 0]
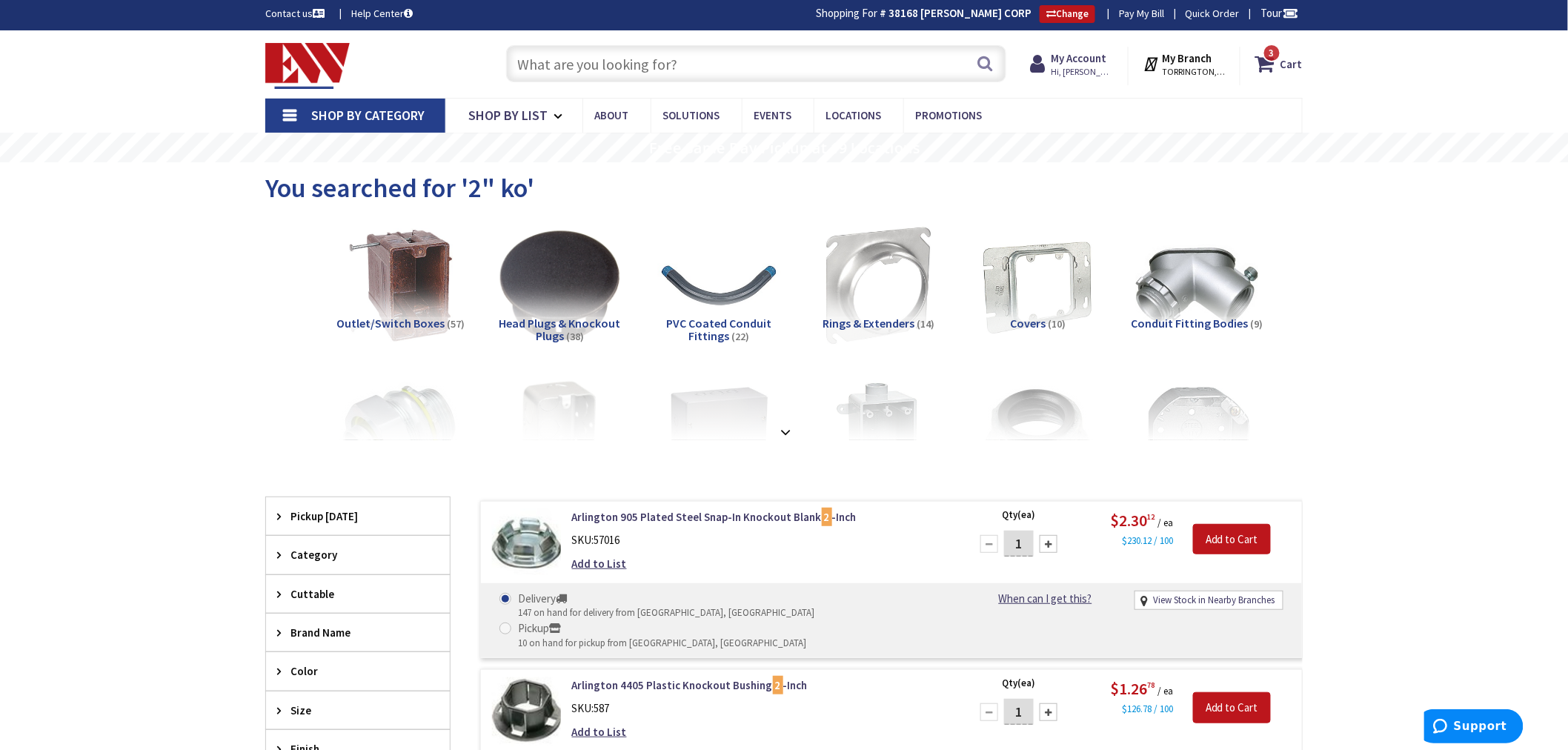
click at [537, 69] on input "text" at bounding box center [756, 64] width 500 height 37
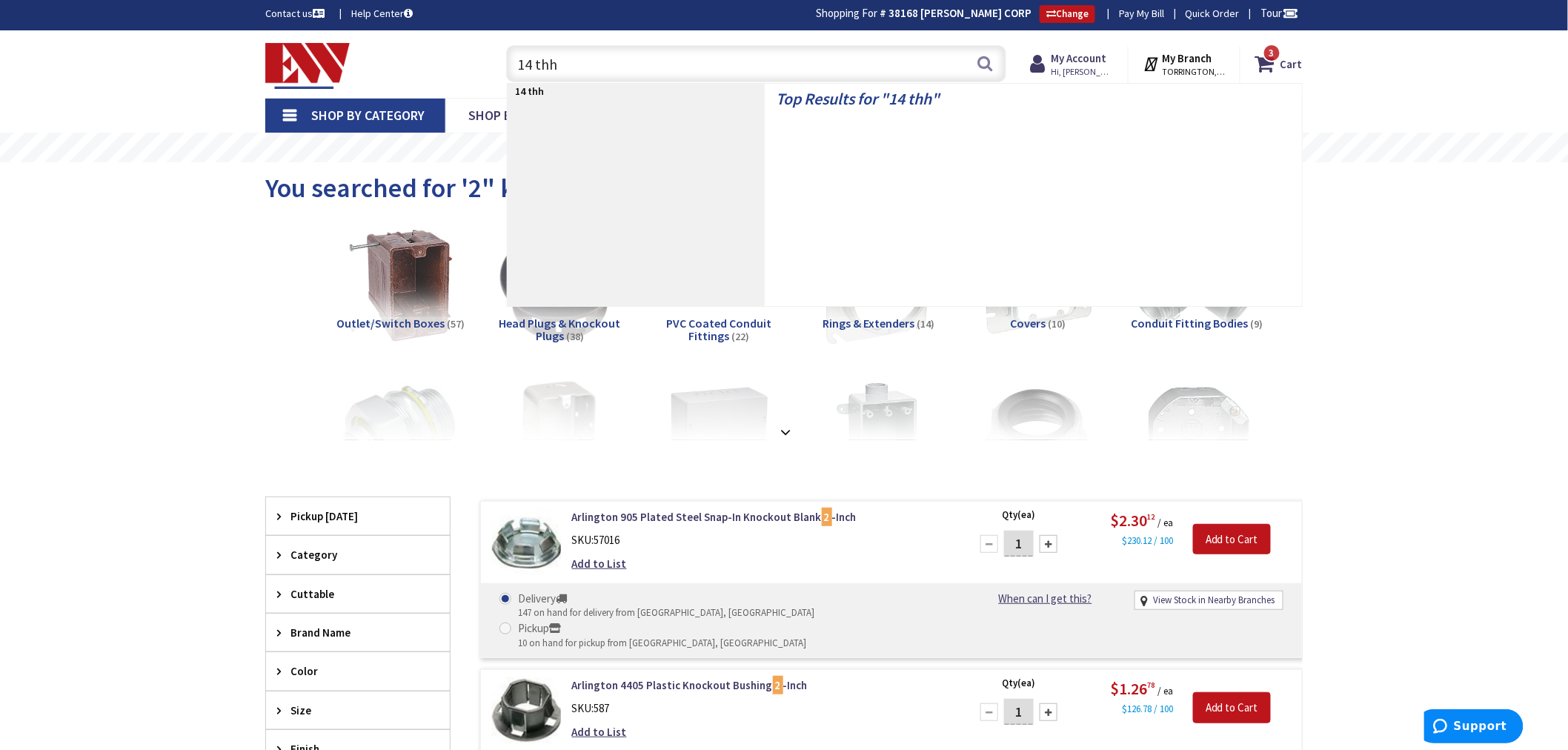
type input "14 thhn"
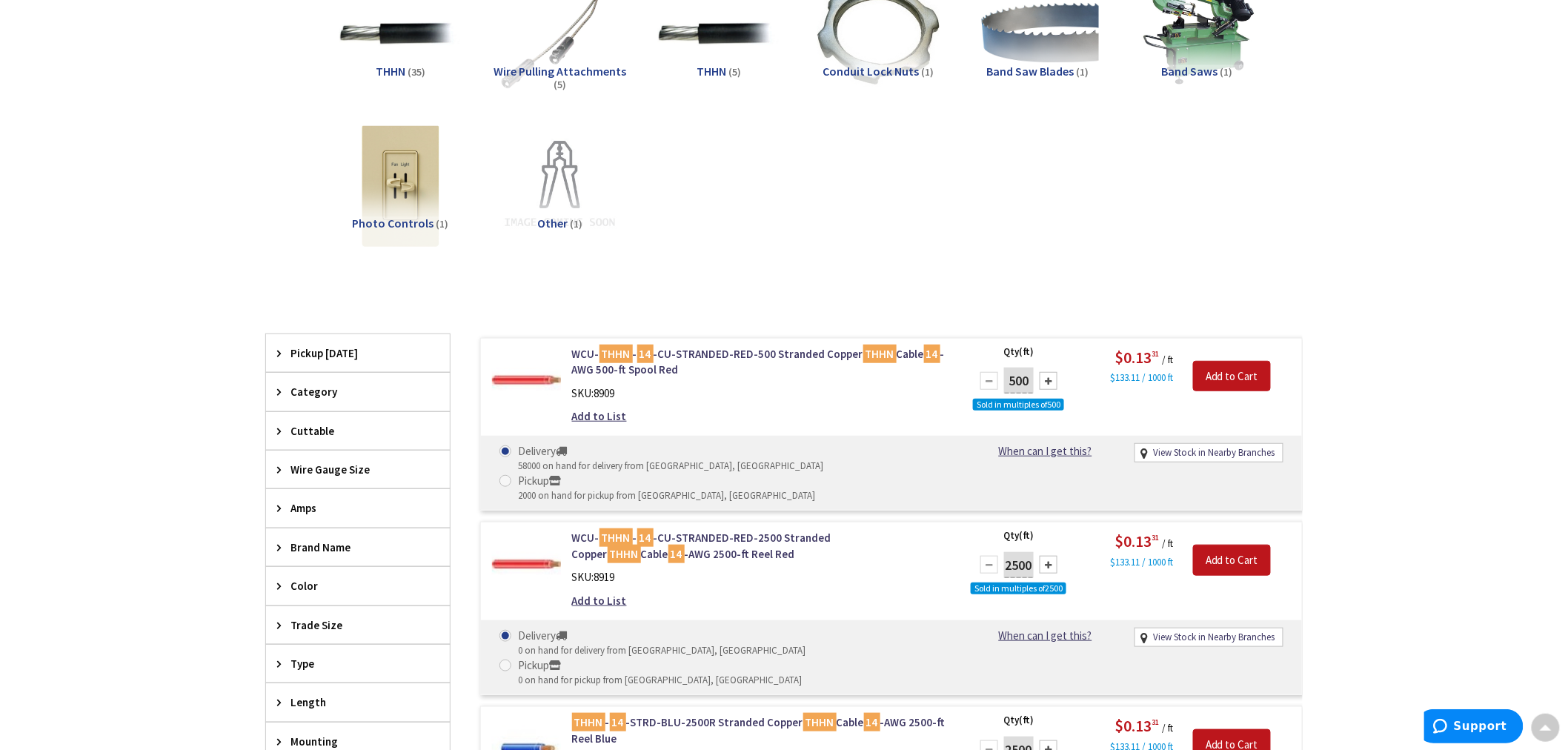
scroll to position [2, 0]
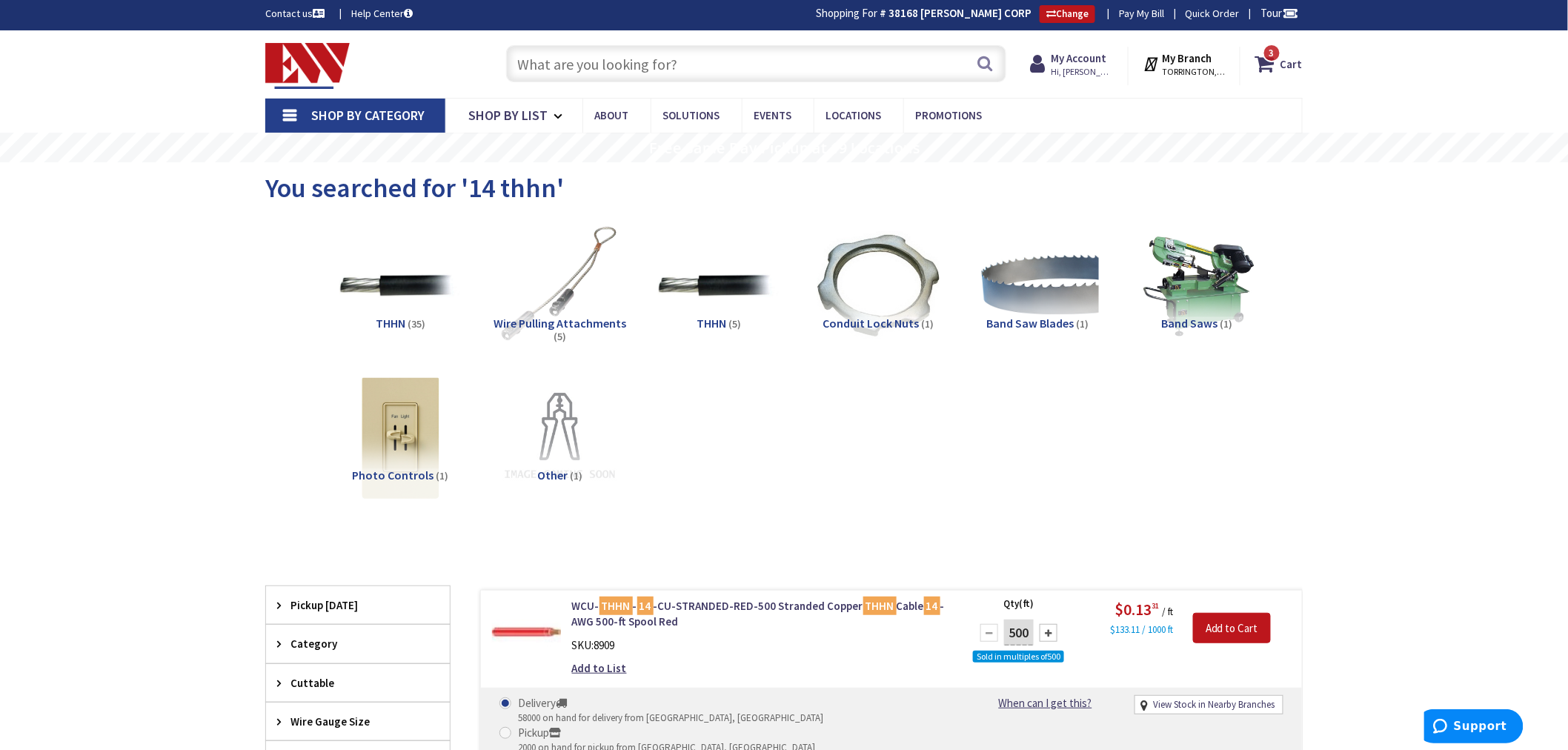
drag, startPoint x: 534, startPoint y: 71, endPoint x: 514, endPoint y: 60, distance: 22.8
click at [534, 70] on input "text" at bounding box center [756, 64] width 500 height 37
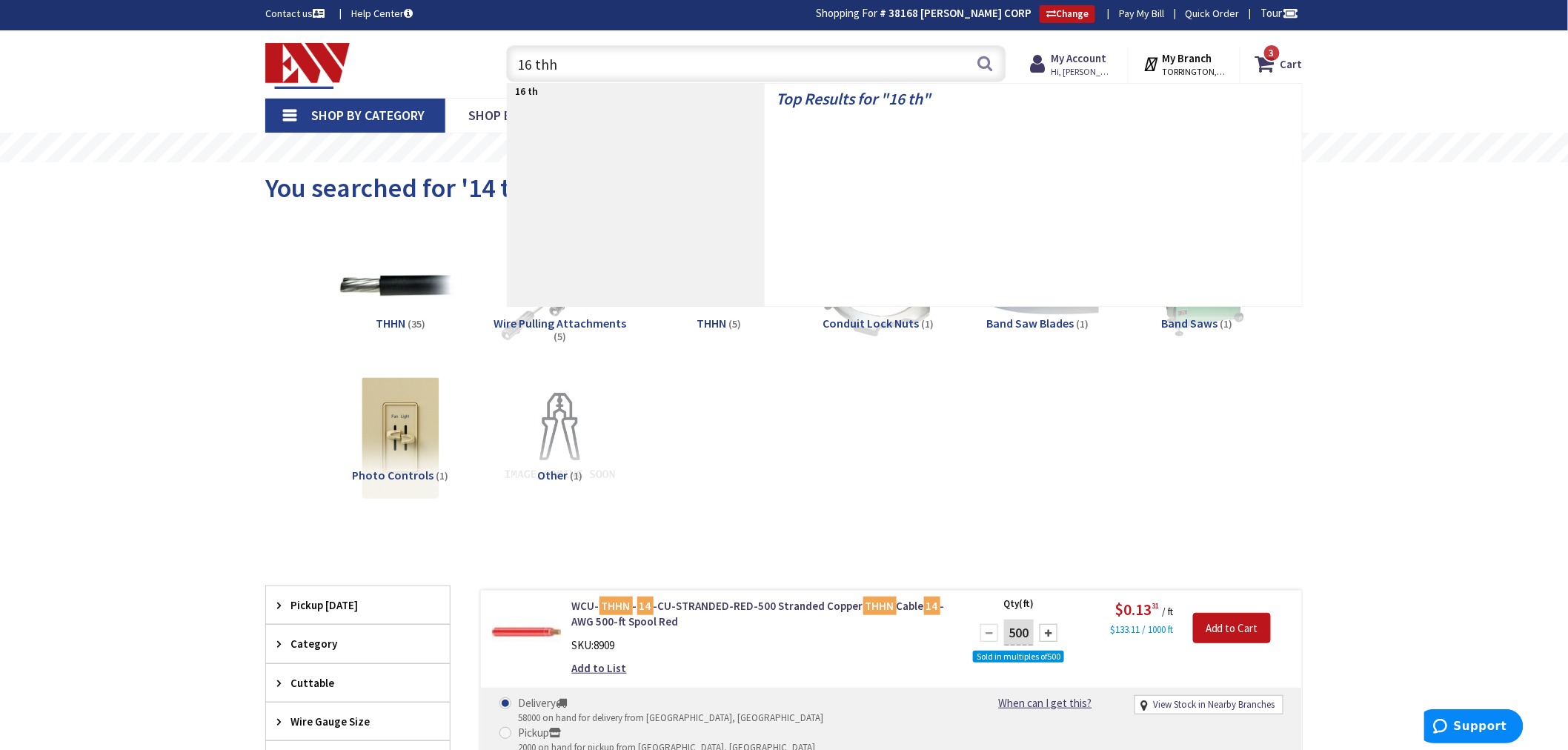
type input "16 thhn"
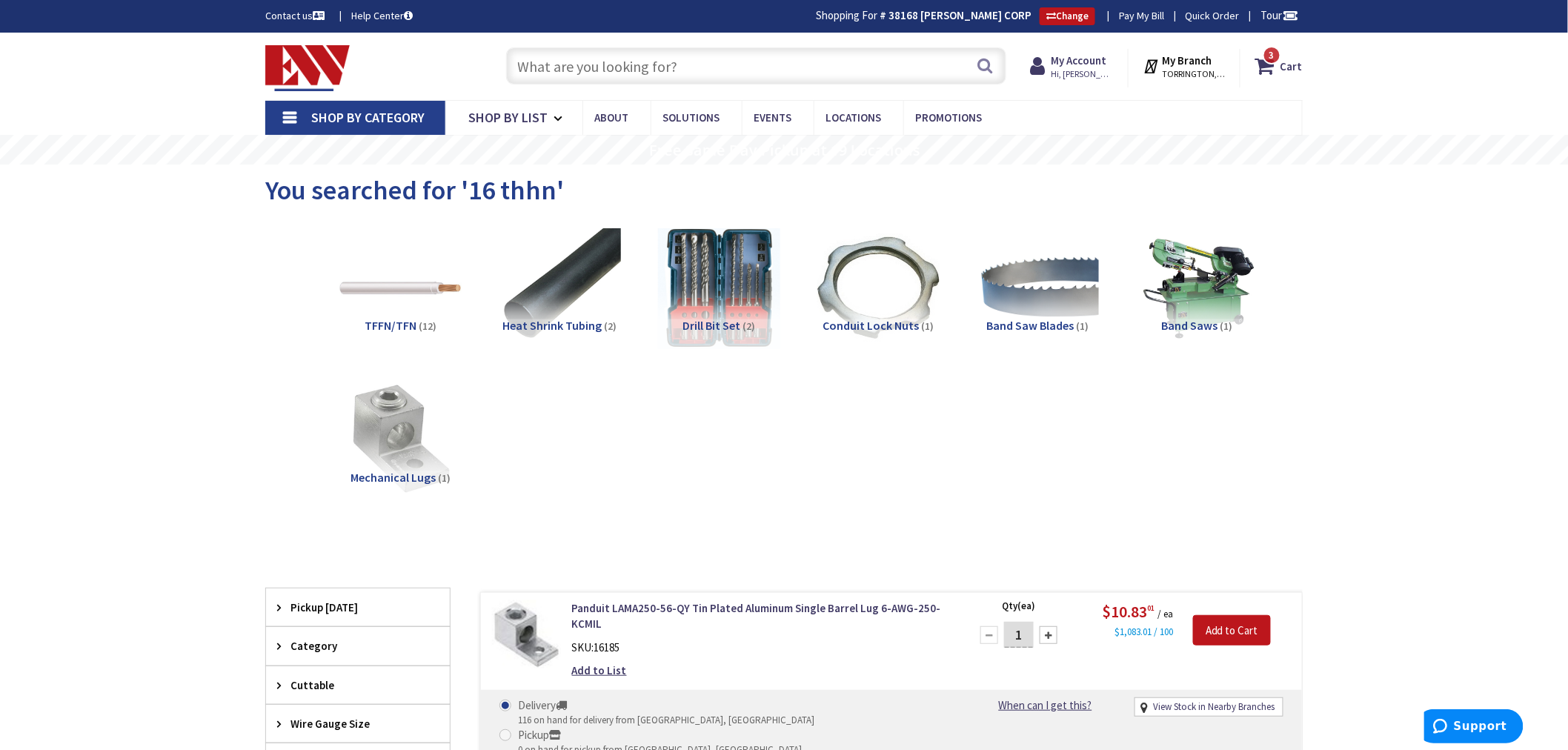
click at [540, 46] on div "Search" at bounding box center [752, 65] width 507 height 47
click at [525, 54] on input "text" at bounding box center [756, 66] width 500 height 37
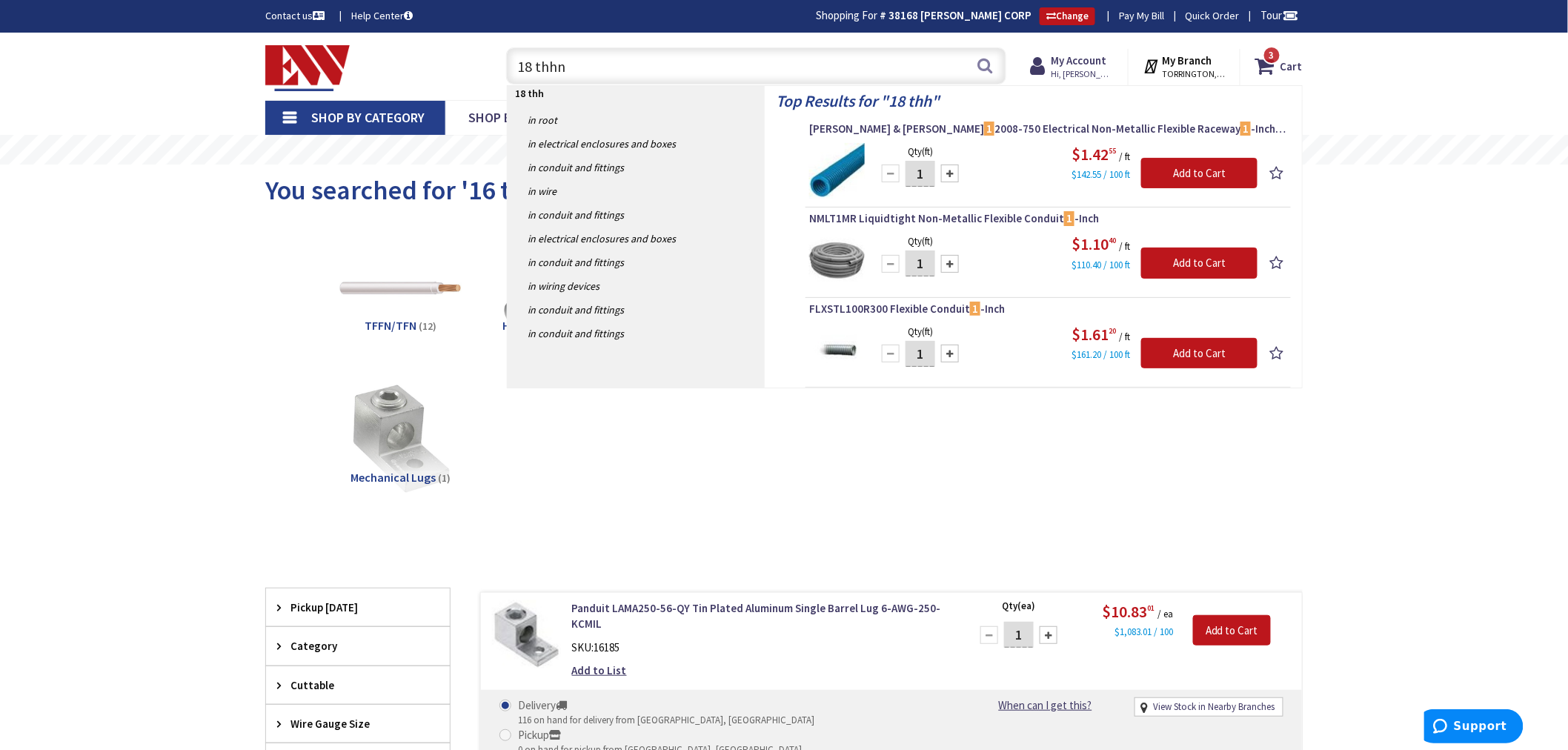
type input "18 thhn"
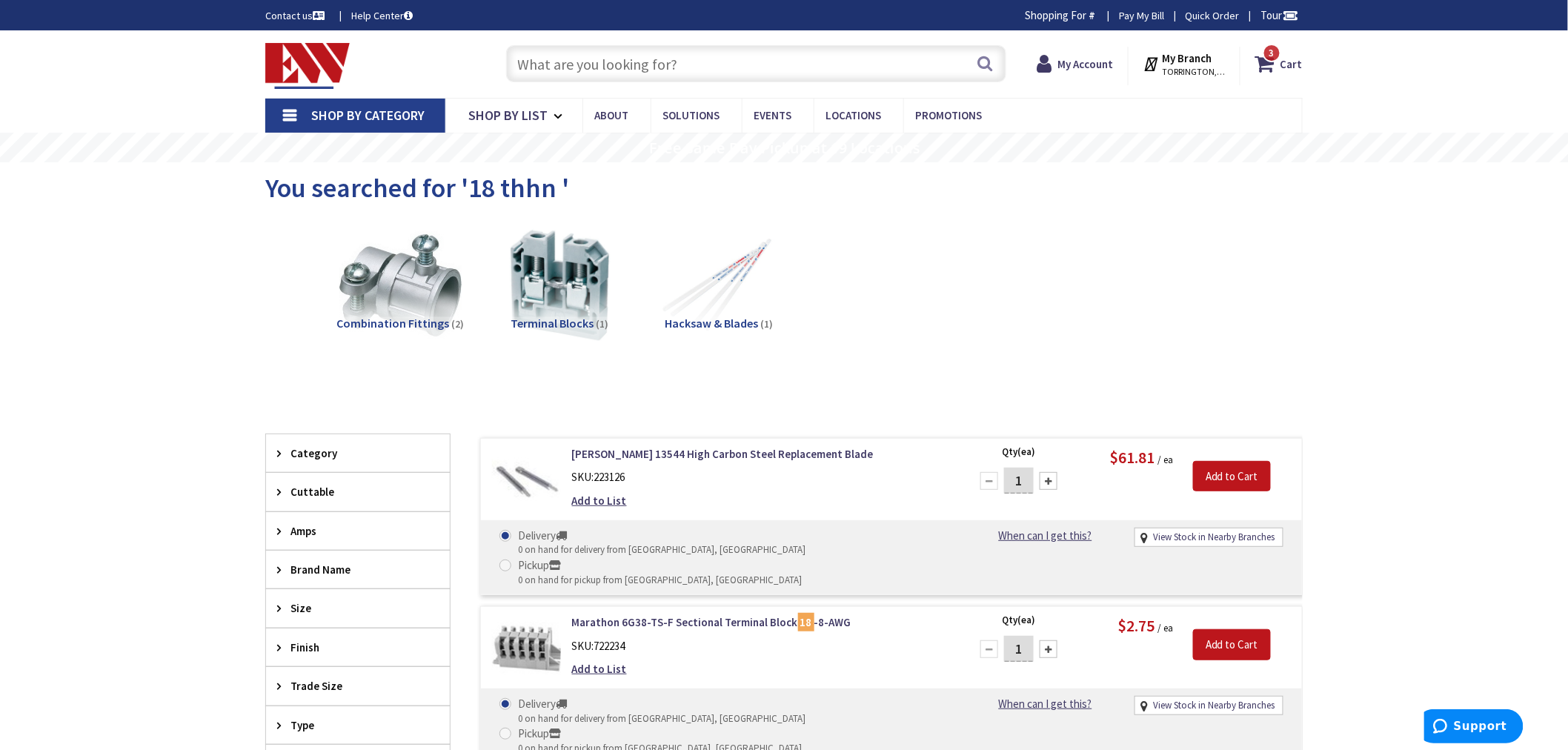
click at [552, 64] on input "text" at bounding box center [756, 64] width 500 height 37
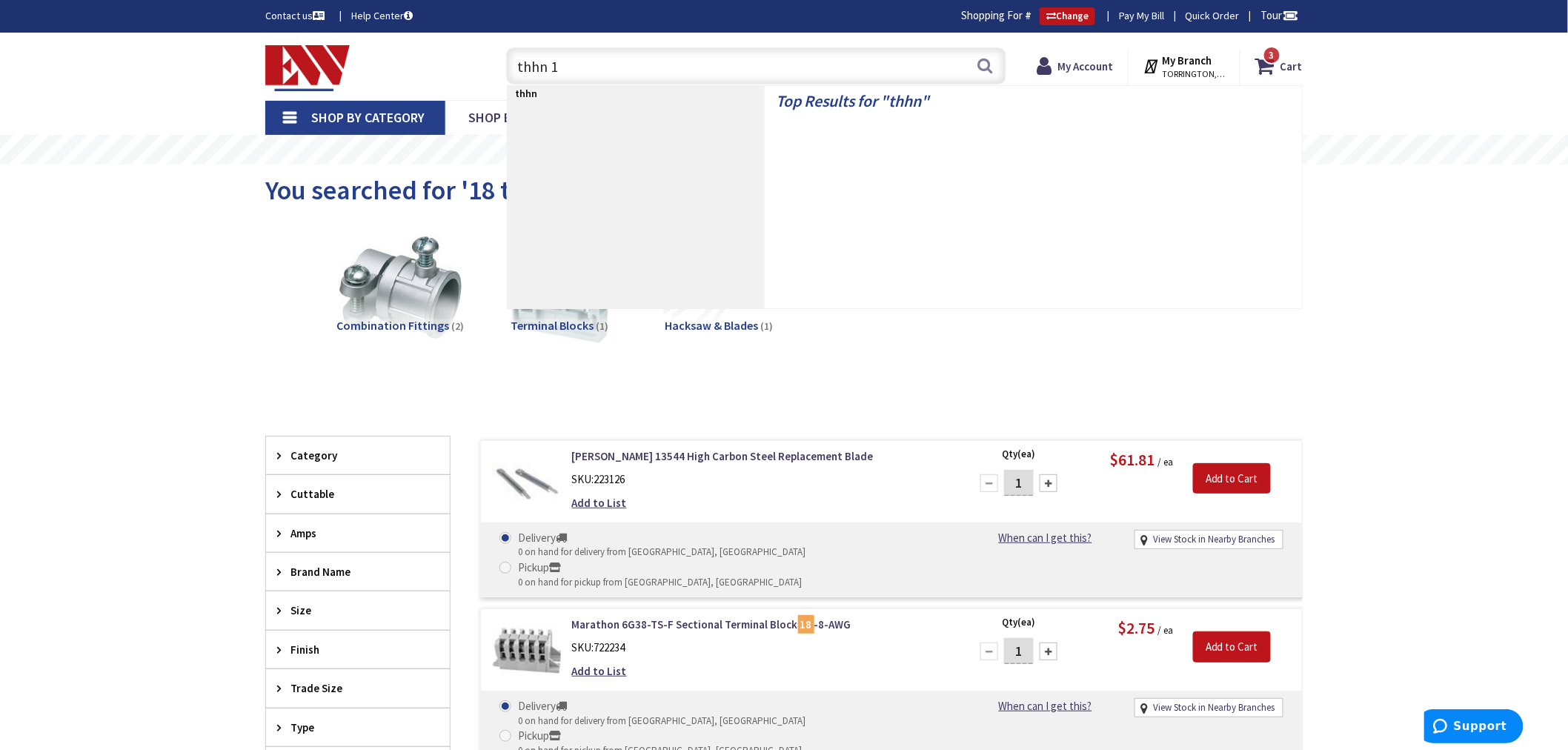
type input "thhn 18"
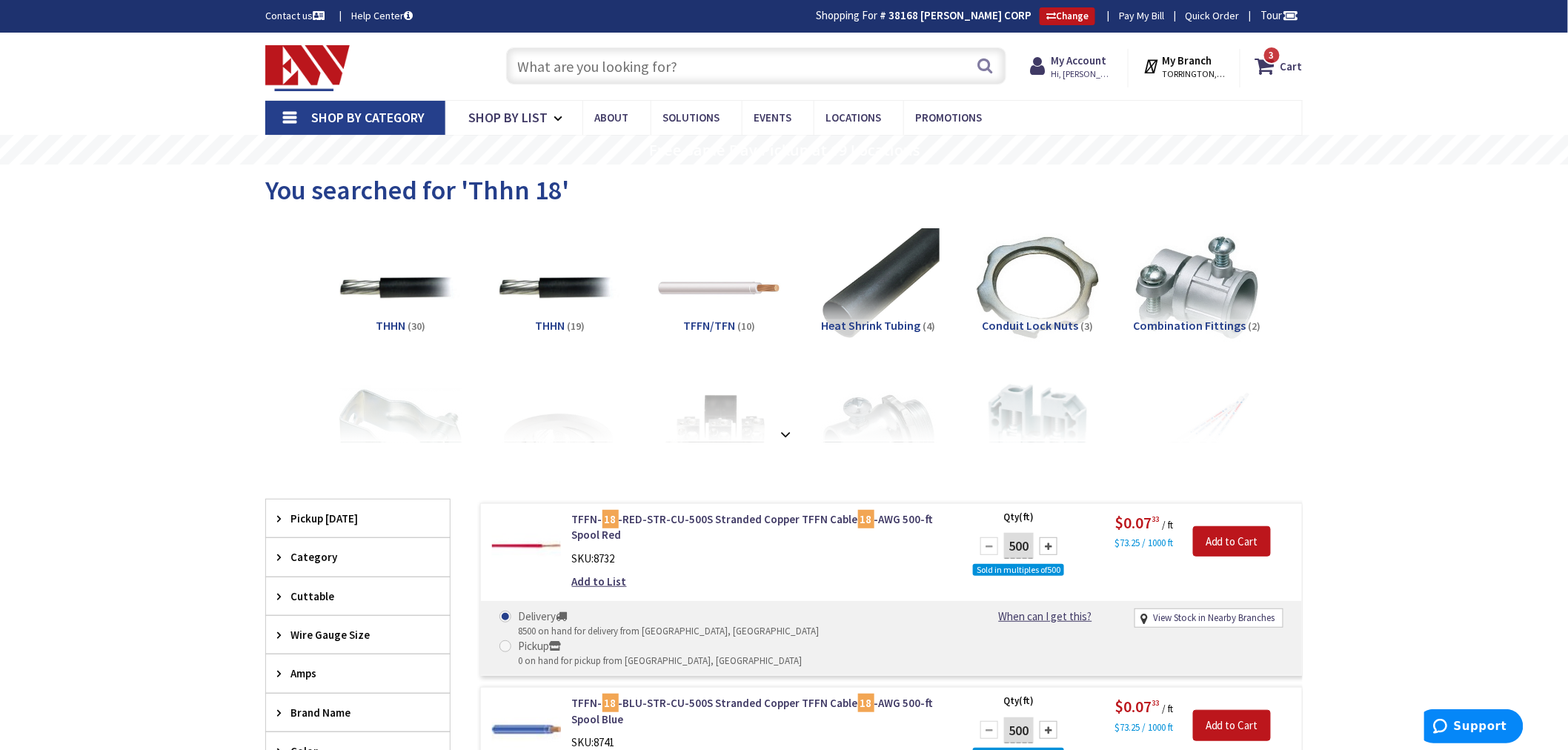
click at [531, 71] on input "text" at bounding box center [756, 66] width 500 height 37
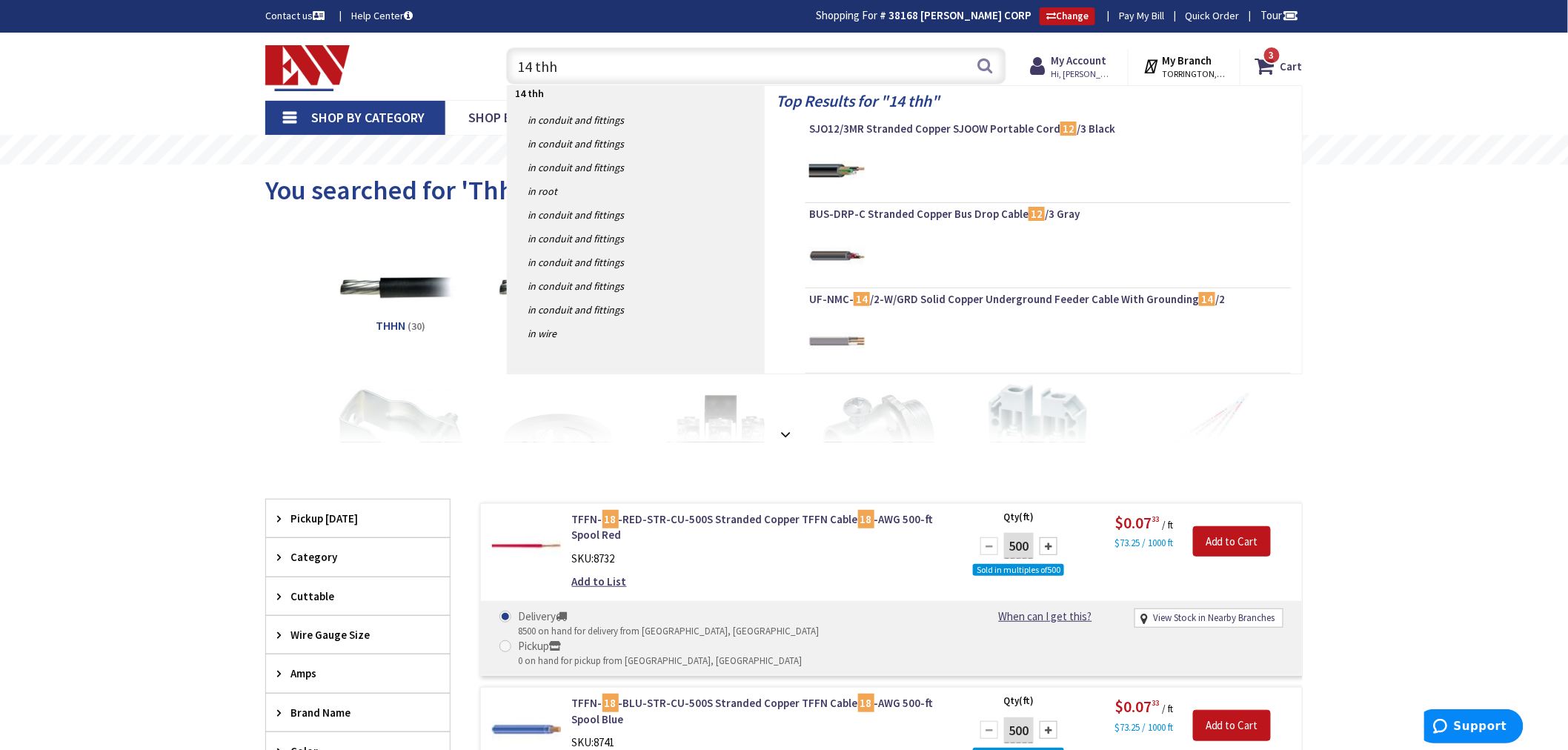
type input "14 thhn"
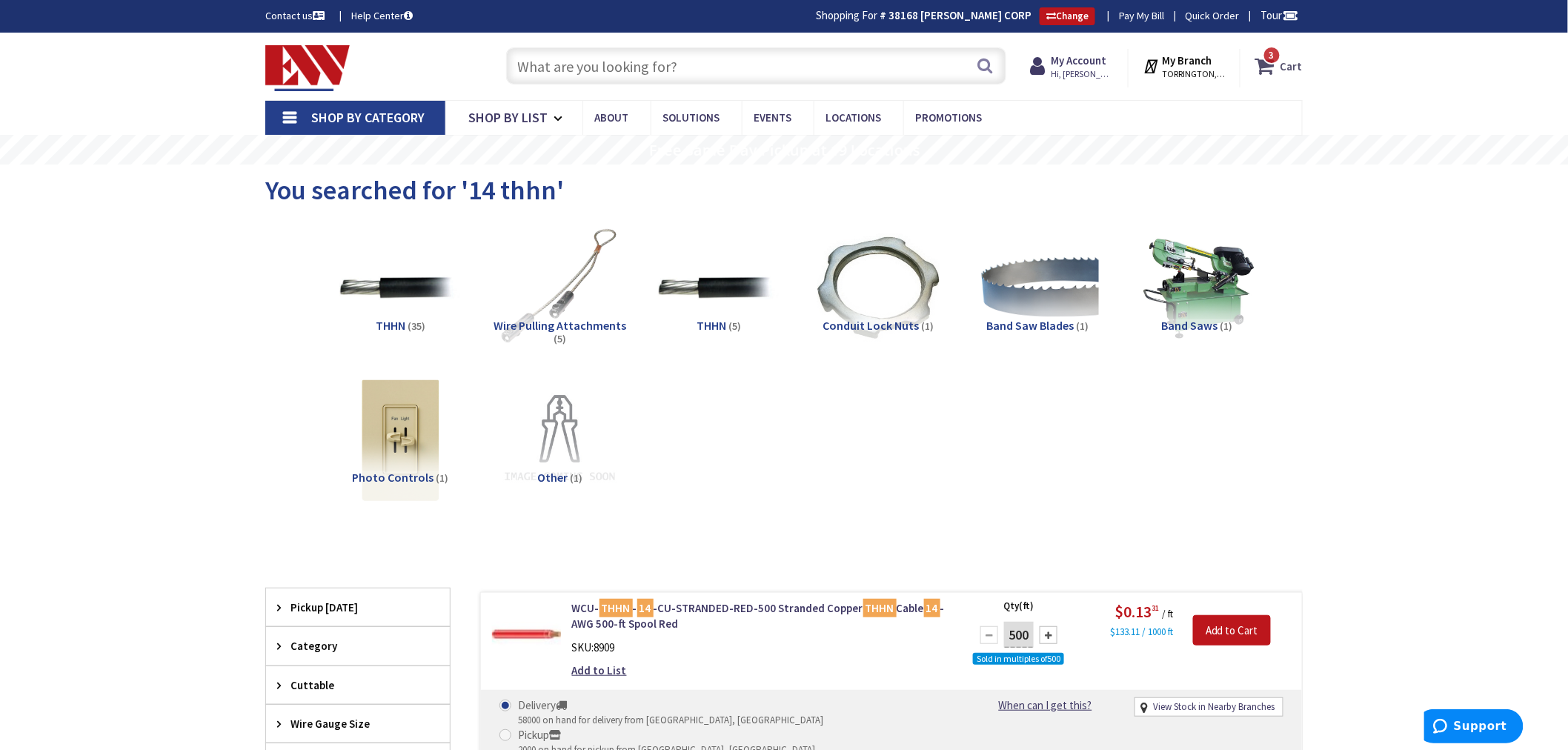
click at [1272, 64] on span "3 3 items" at bounding box center [1272, 55] width 19 height 19
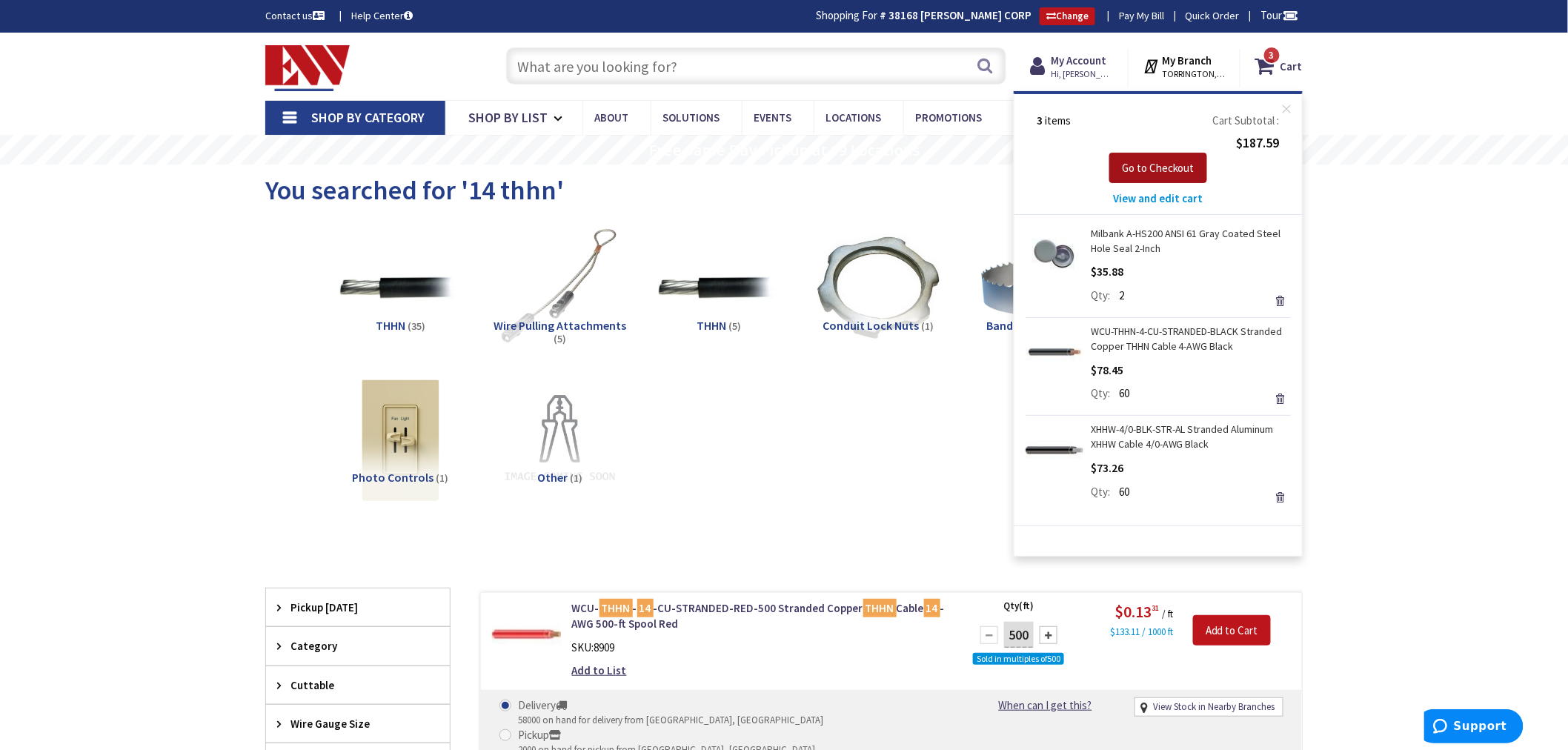
click at [1146, 167] on span "Go to Checkout" at bounding box center [1158, 168] width 73 height 14
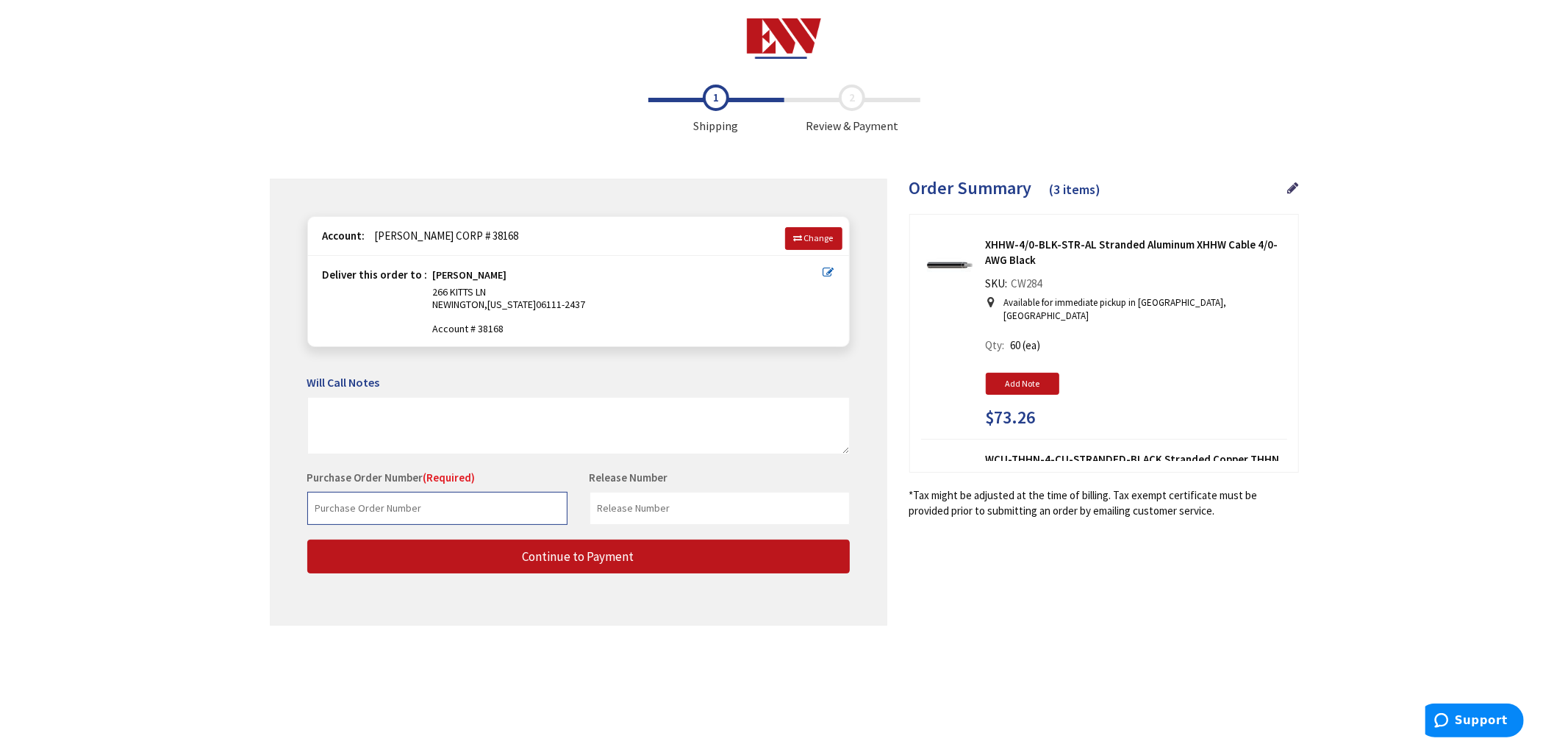
click at [336, 510] on input "text" at bounding box center [437, 508] width 260 height 33
type input "2151"
click at [666, 512] on input "text" at bounding box center [720, 508] width 260 height 33
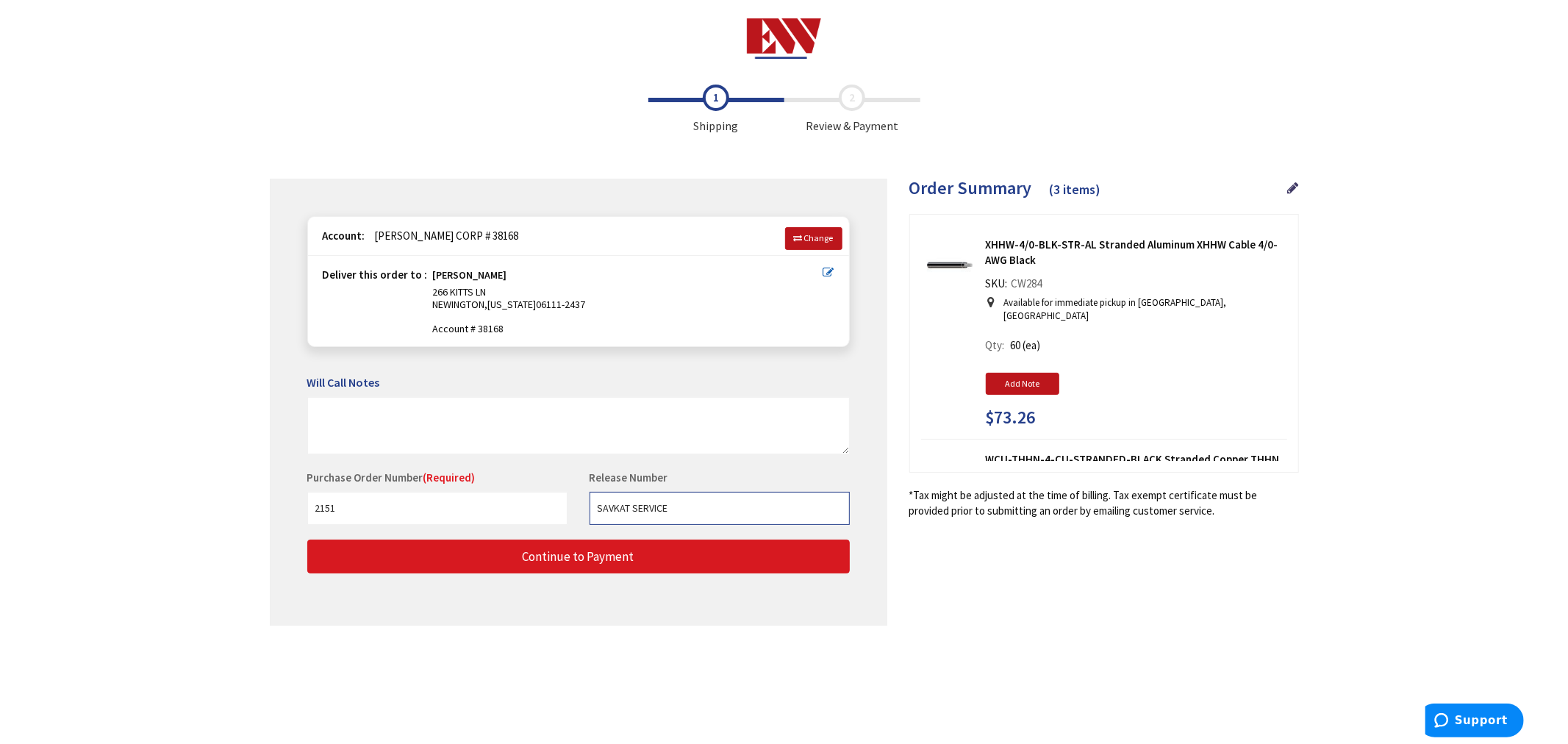
type input "SAVKAT SERVICE"
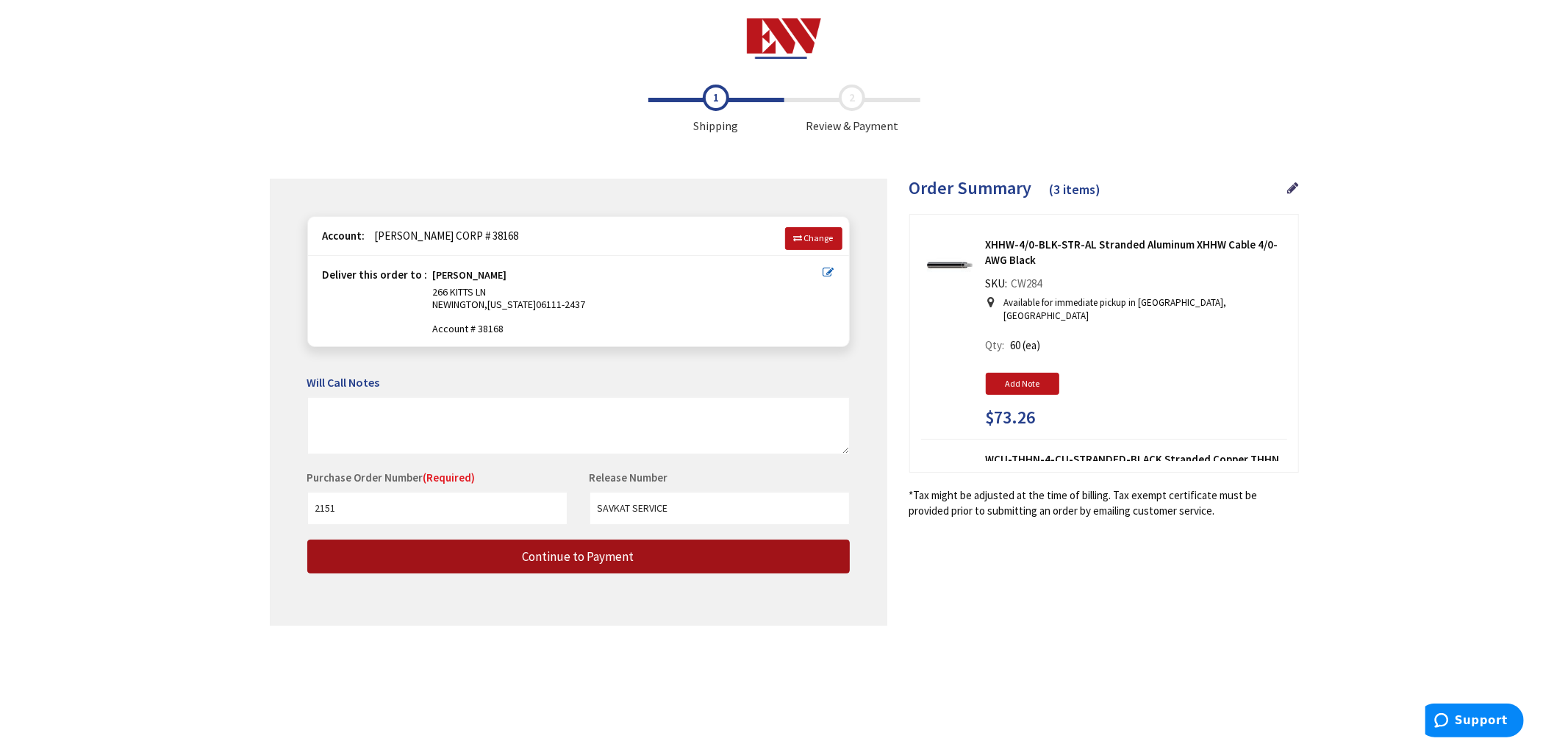
click at [592, 560] on span "Continue to Payment" at bounding box center [578, 556] width 112 height 17
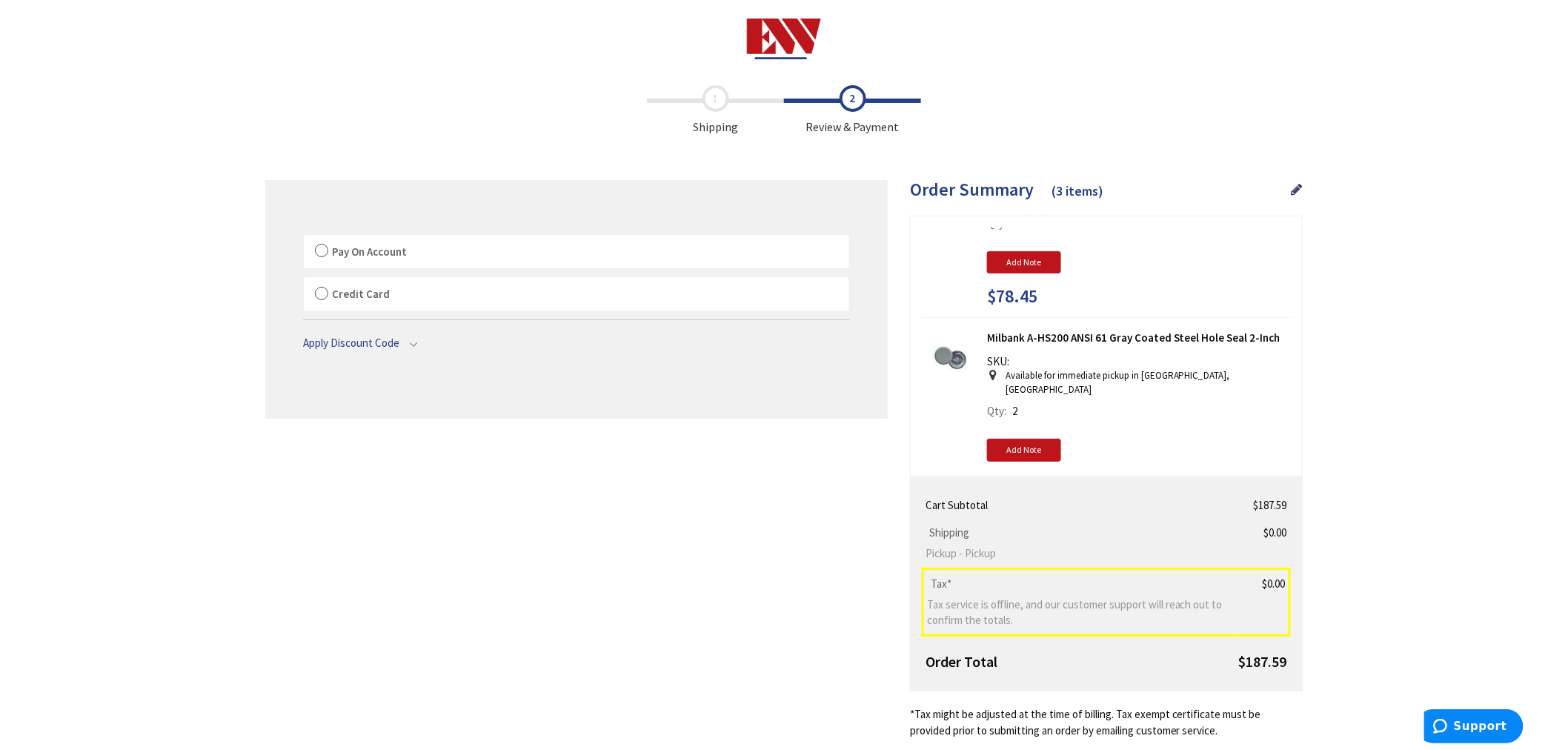
scroll to position [328, 0]
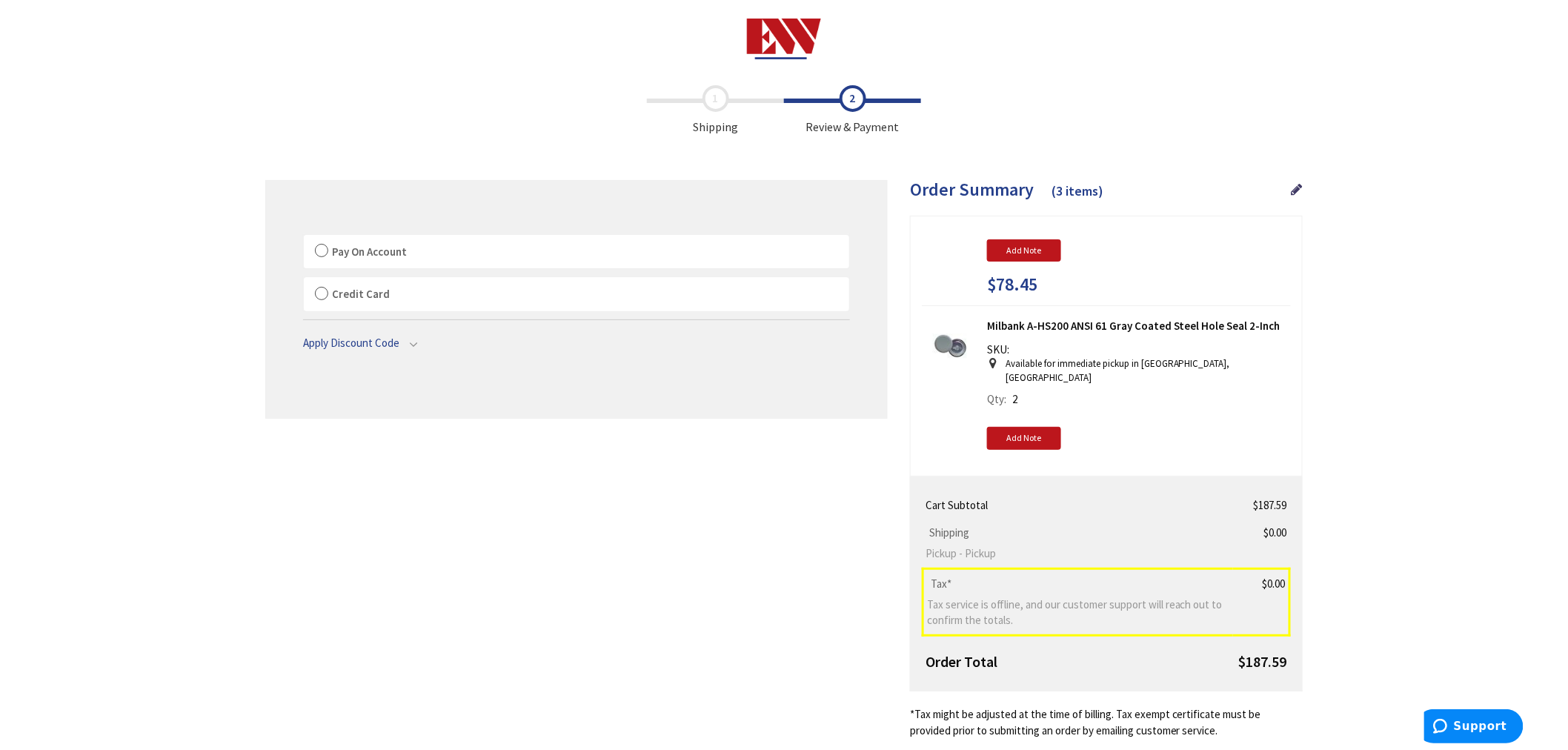
click at [320, 246] on label "Pay On Account" at bounding box center [576, 252] width 546 height 34
click at [304, 238] on input "Pay On Account" at bounding box center [304, 238] width 0 height 0
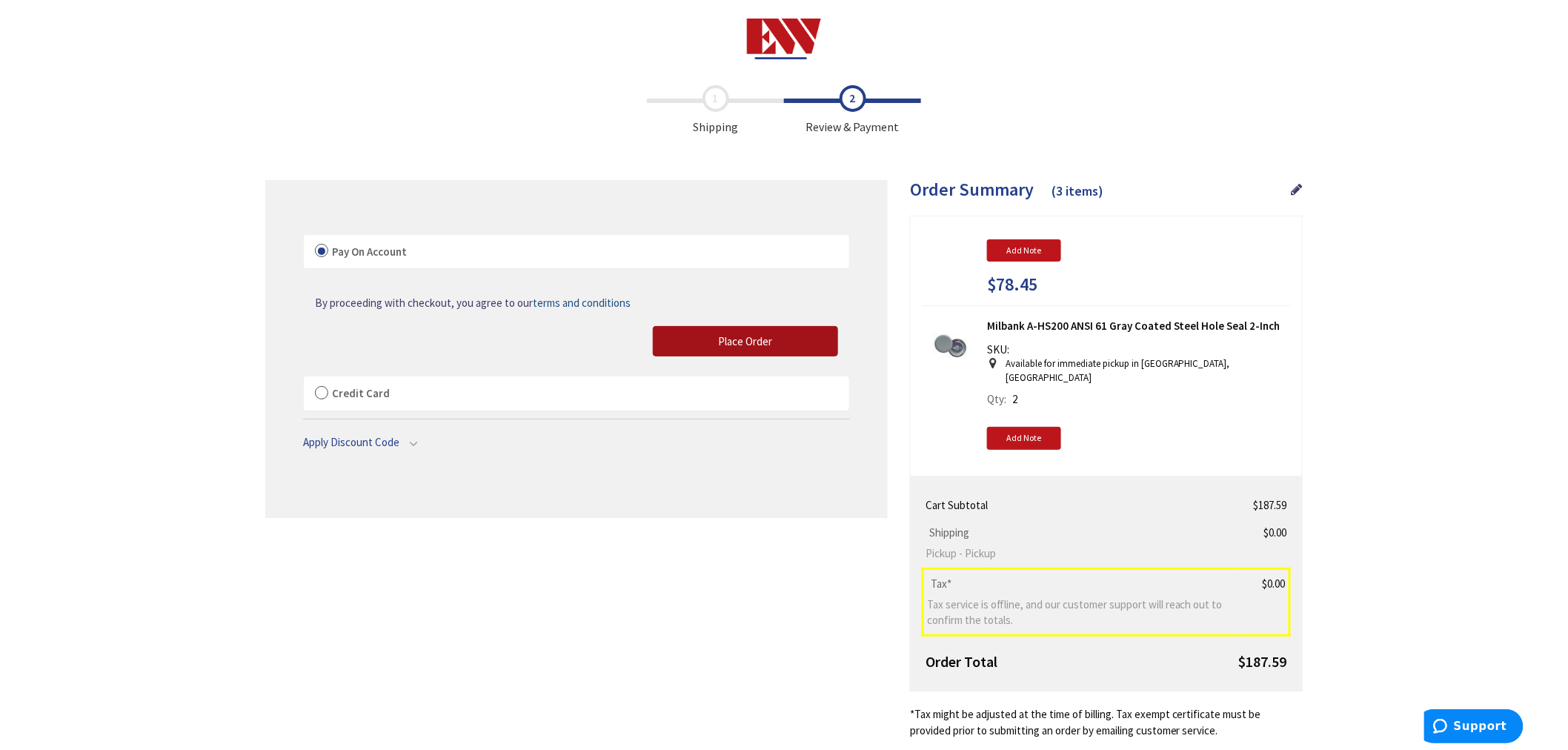
click at [719, 339] on span "Place Order" at bounding box center [745, 341] width 54 height 14
